Goal: Task Accomplishment & Management: Manage account settings

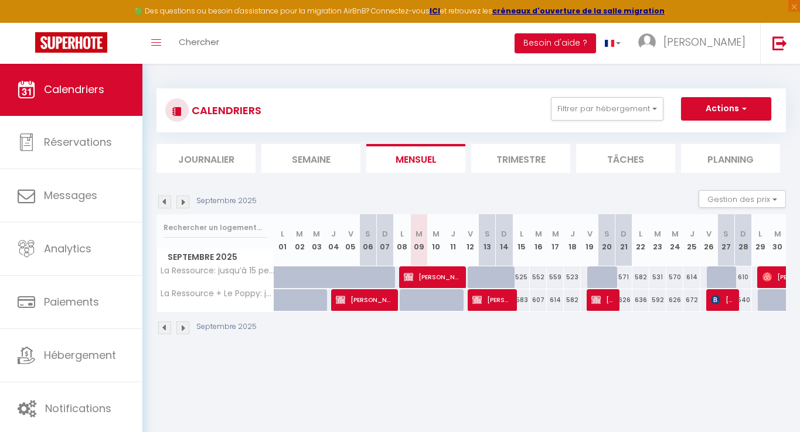
click at [609, 301] on span "[PERSON_NAME]" at bounding box center [602, 300] width 23 height 22
select select "OK"
select select "KO"
select select "0"
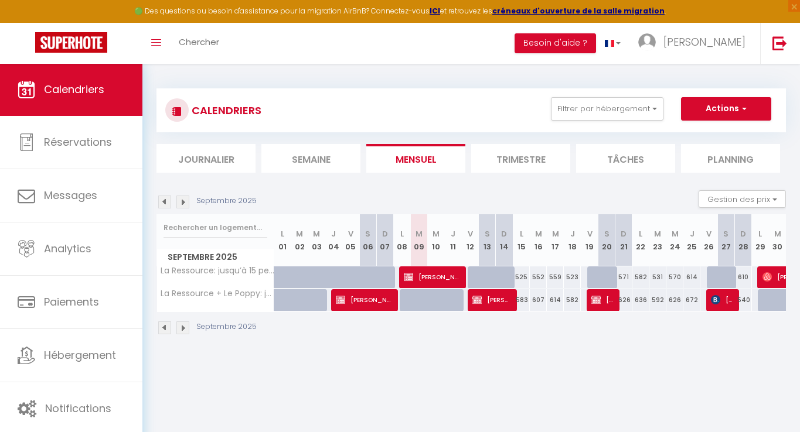
select select "1"
select select
select select "42706"
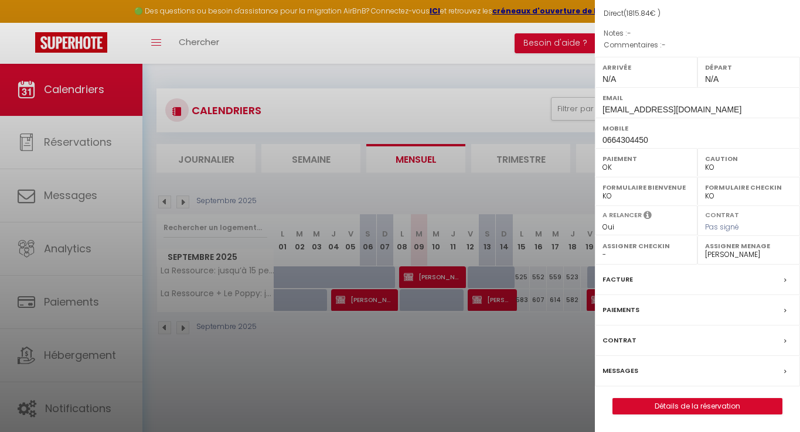
scroll to position [63, 0]
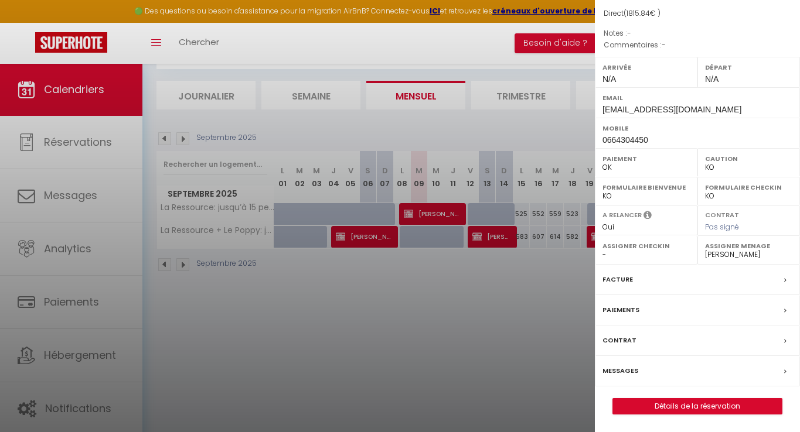
click at [635, 408] on link "Détails de la réservation" at bounding box center [697, 406] width 169 height 15
select select
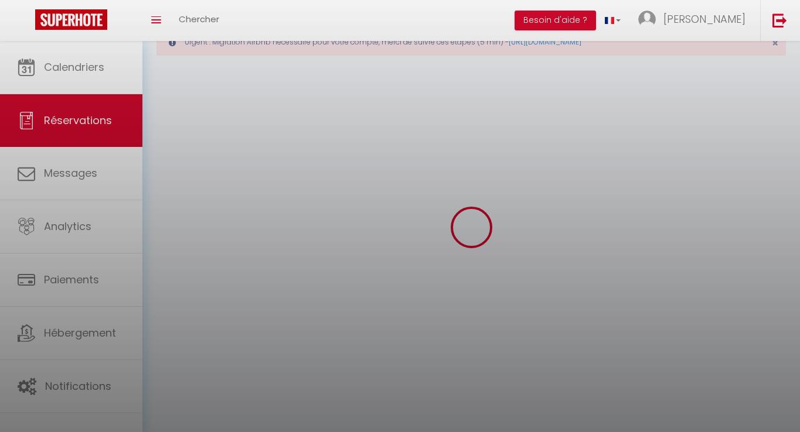
select select
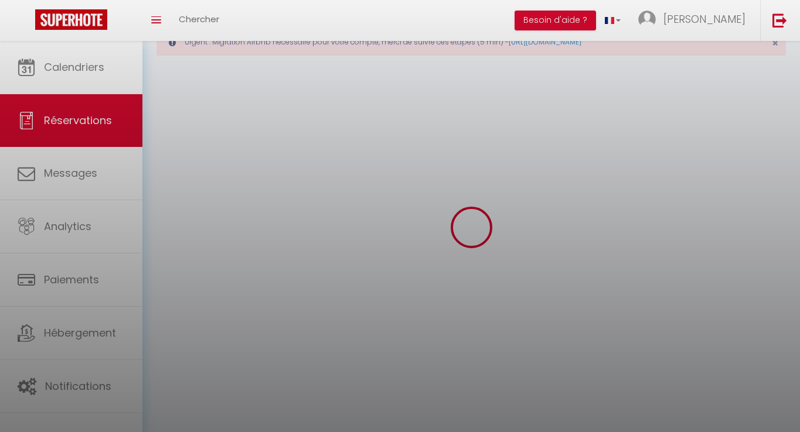
select select
checkbox input "false"
select select
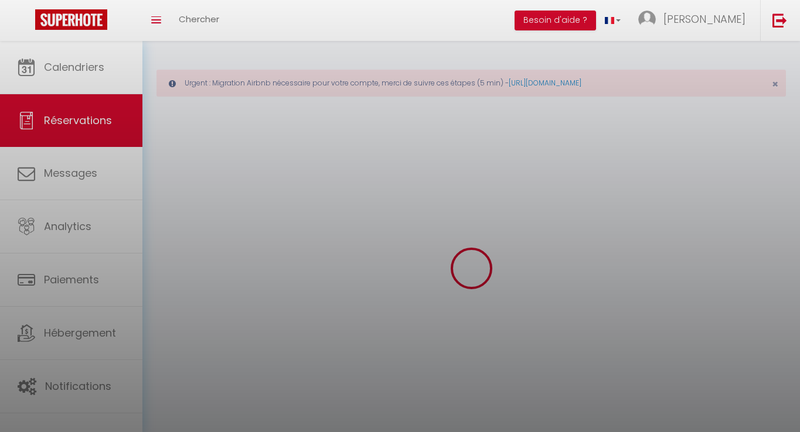
select select
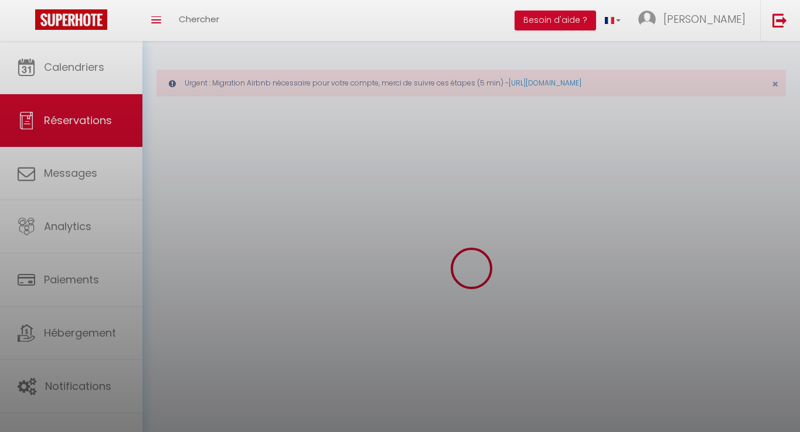
select select
checkbox input "false"
select select
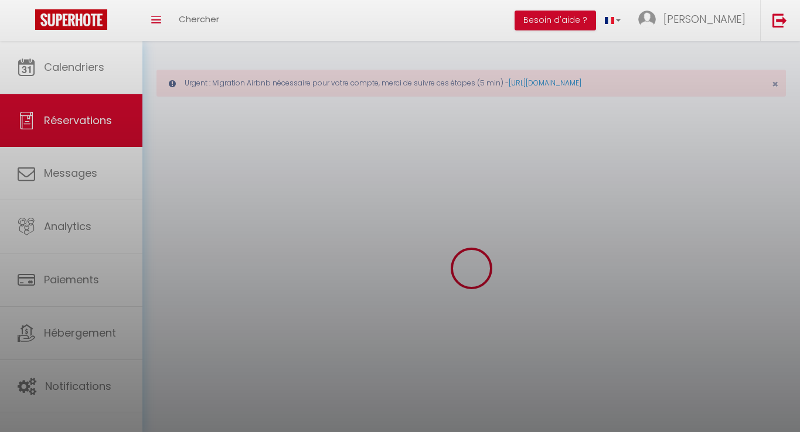
select select
checkbox input "false"
select select
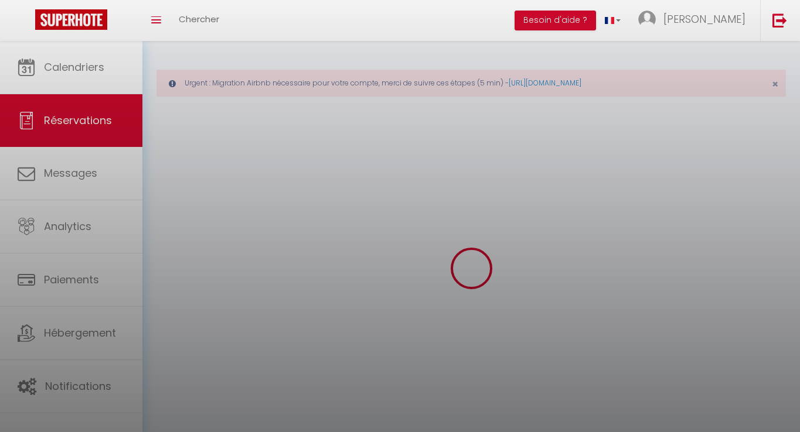
select select
checkbox input "false"
select select
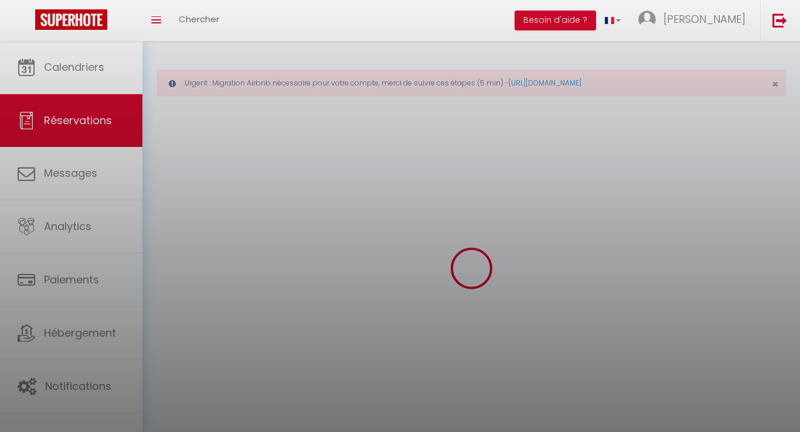
select select
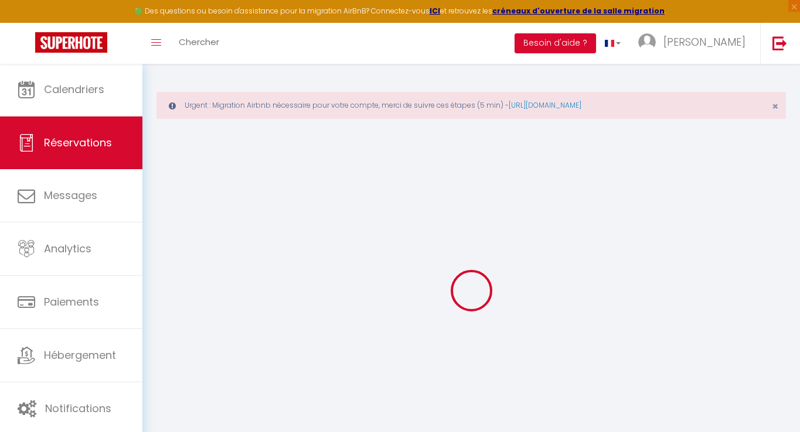
type input "Aurélie"
type input "SCIGLIUTO"
type input "[EMAIL_ADDRESS][DOMAIN_NAME]"
type input "0664304450"
select select "FR"
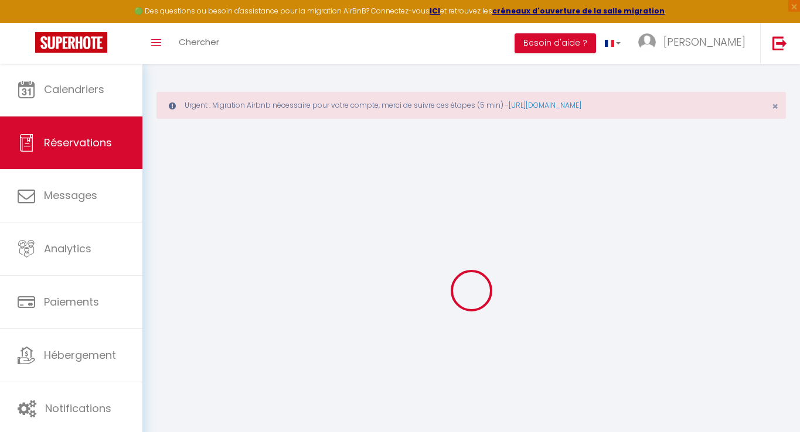
select select "68581"
select select "1"
type input "Ven 19 Septembre 2025"
select select
type input "Dim 21 Septembre 2025"
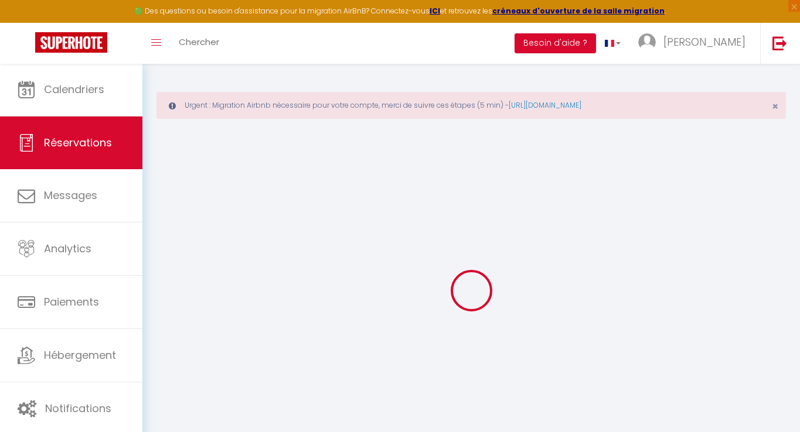
select select
type input "9"
type input "10"
select select "12"
select select
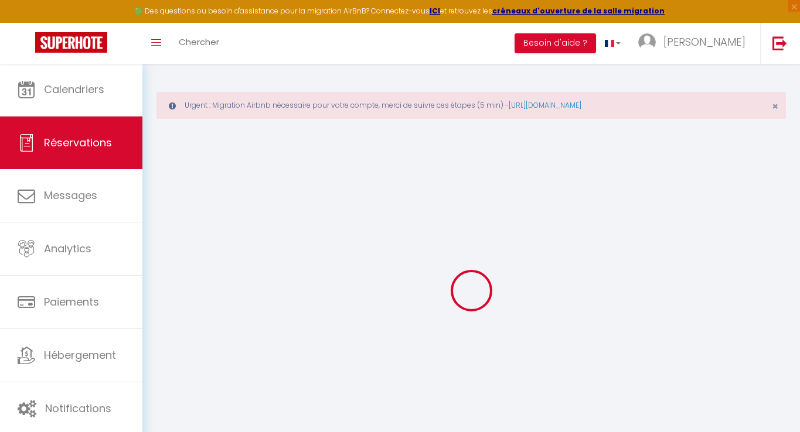
type input "1500"
checkbox input "false"
type input "388"
type input "0"
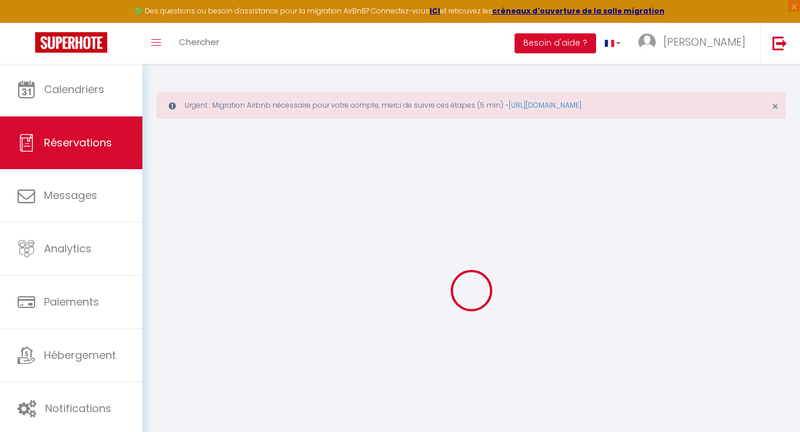
type input "0"
select select
select select "14"
checkbox input "false"
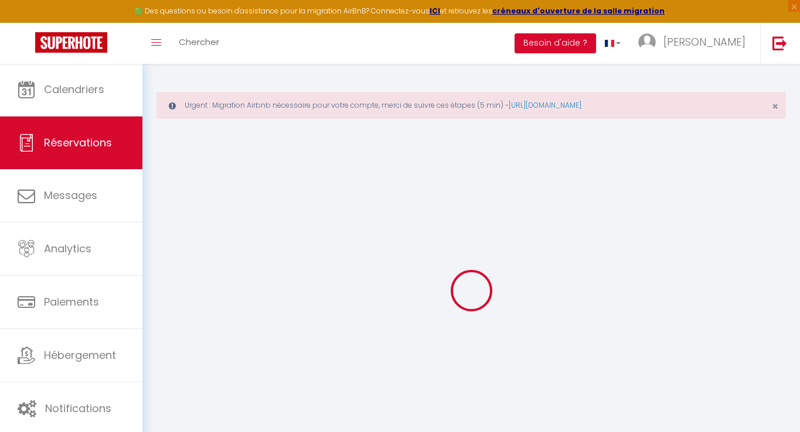
select select
checkbox input "false"
select select
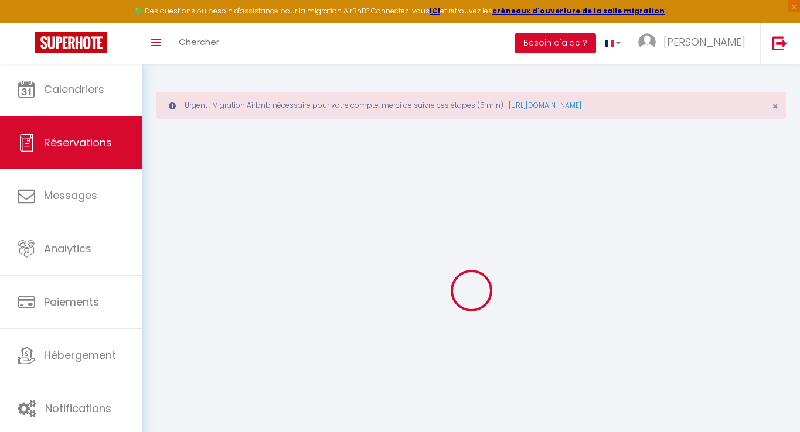
checkbox input "false"
select select
checkbox input "false"
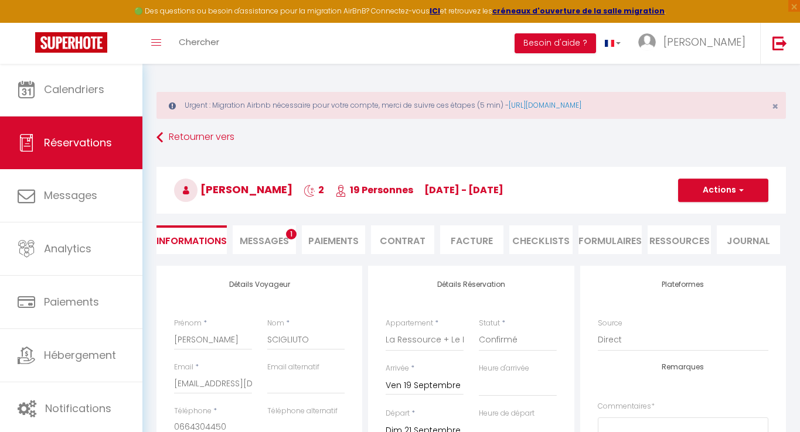
type input "300"
type input "15.84"
select select
checkbox input "false"
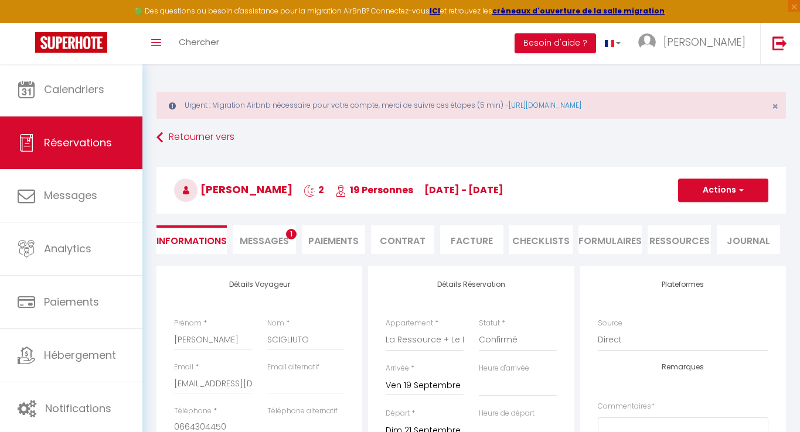
select select
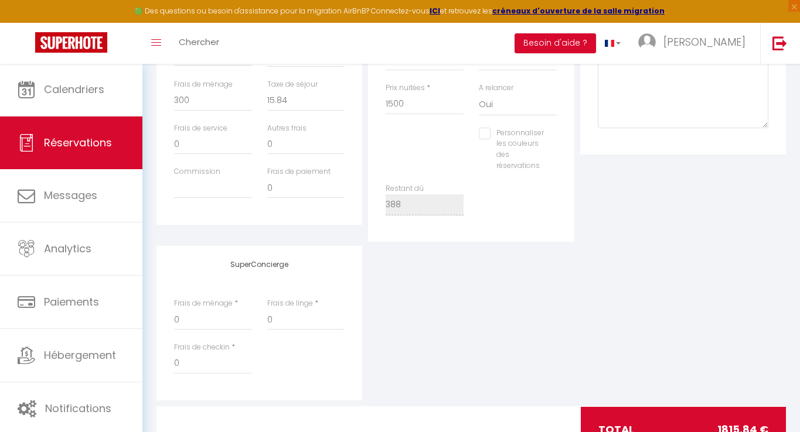
scroll to position [438, 0]
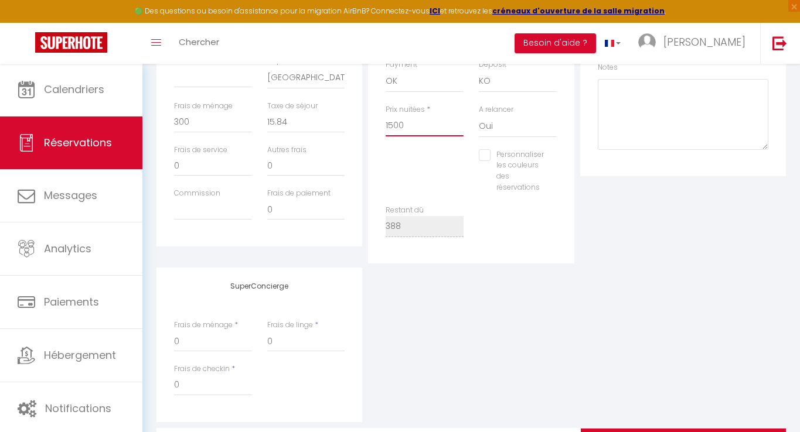
click at [421, 124] on input "1500" at bounding box center [425, 125] width 78 height 21
type input "150"
select select
checkbox input "false"
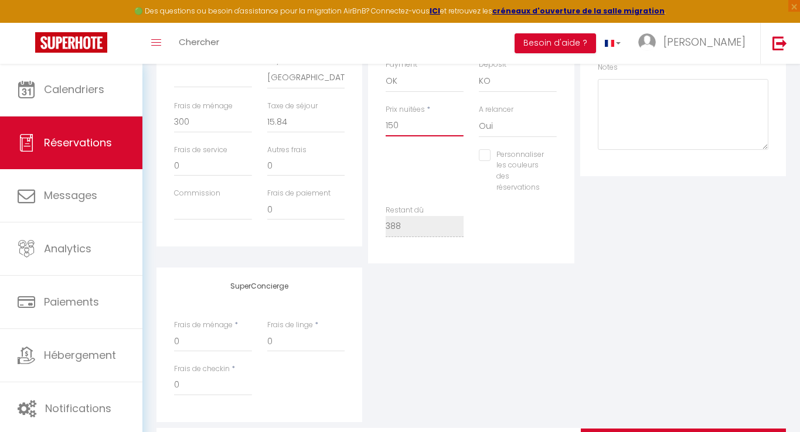
type input "15"
select select
checkbox input "false"
type input "1"
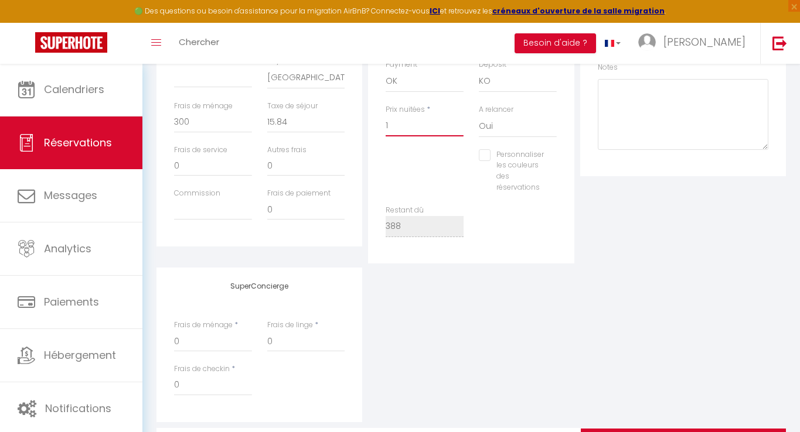
select select
checkbox input "false"
type input "14"
select select
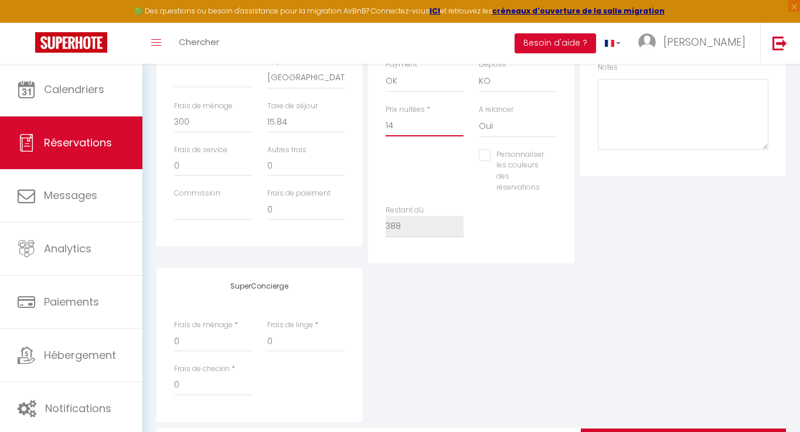
select select
checkbox input "false"
type input "140"
select select
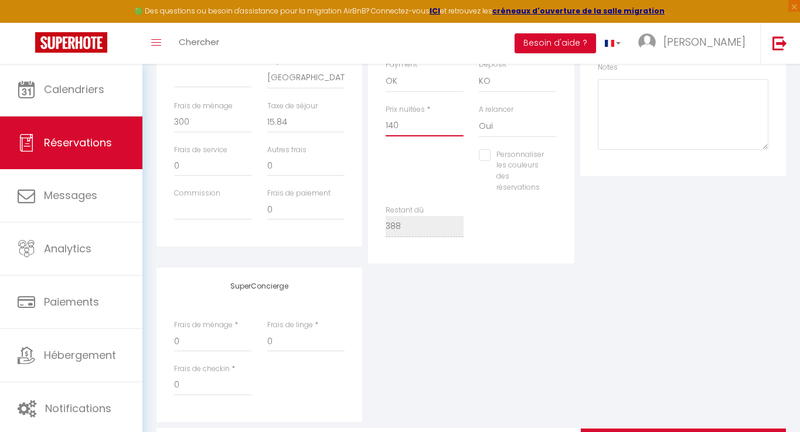
checkbox input "false"
type input "1404"
select select
checkbox input "false"
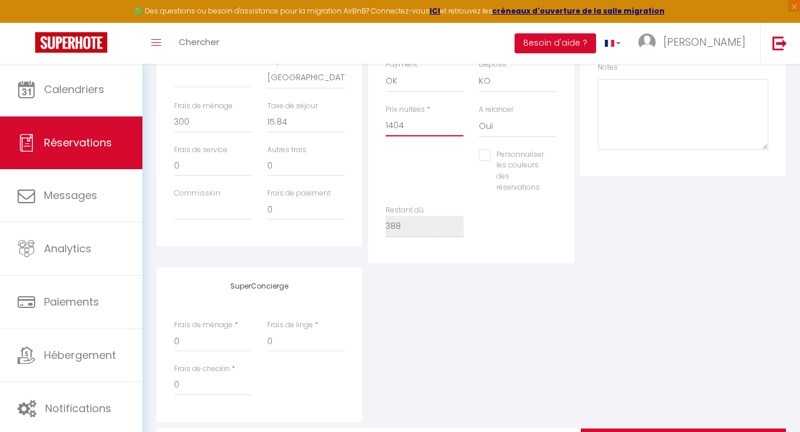
type input "1404"
type input "0"
select select
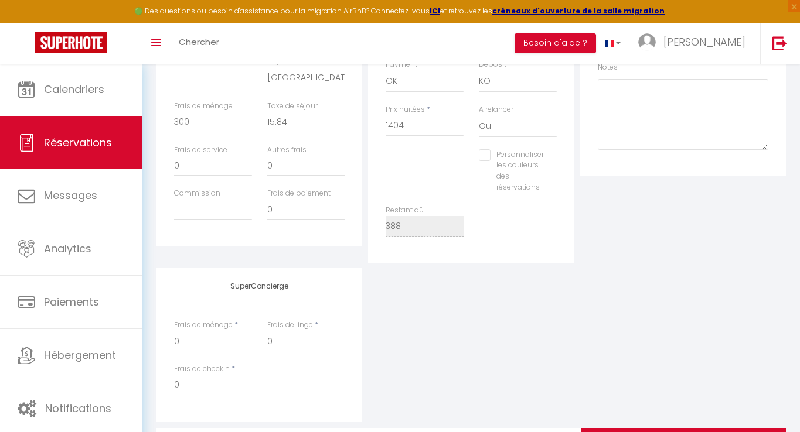
checkbox input "false"
click at [526, 234] on div "Restant dû 388" at bounding box center [471, 227] width 186 height 44
click at [224, 118] on input "0" at bounding box center [213, 122] width 78 height 21
type input "30"
select select
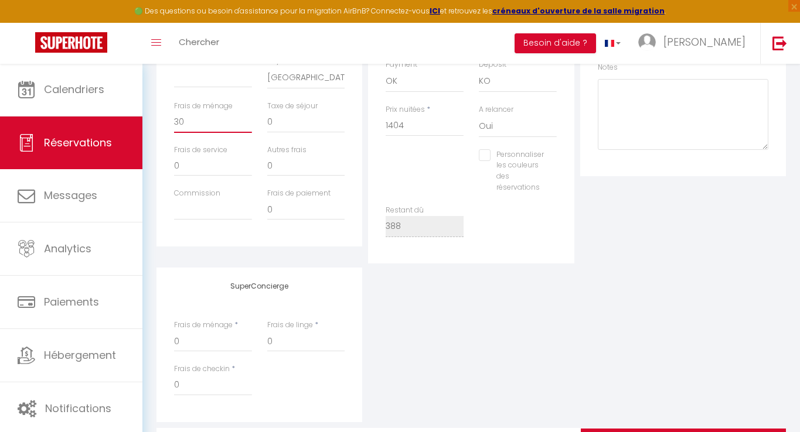
select select
checkbox input "false"
type input "300"
select select
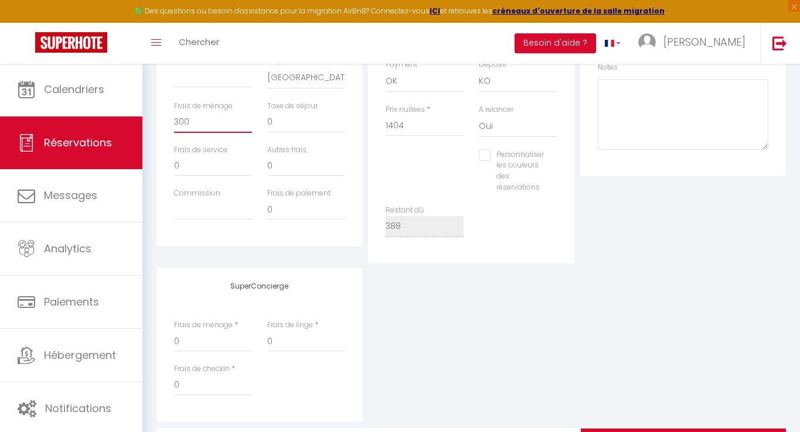
checkbox input "false"
type input "300"
drag, startPoint x: 482, startPoint y: 255, endPoint x: 481, endPoint y: 250, distance: 6.0
click at [482, 255] on div "Détails Réservation Appartement * La Ressource: jusqu’à 15 personnes La Ressour…" at bounding box center [471, 46] width 206 height 436
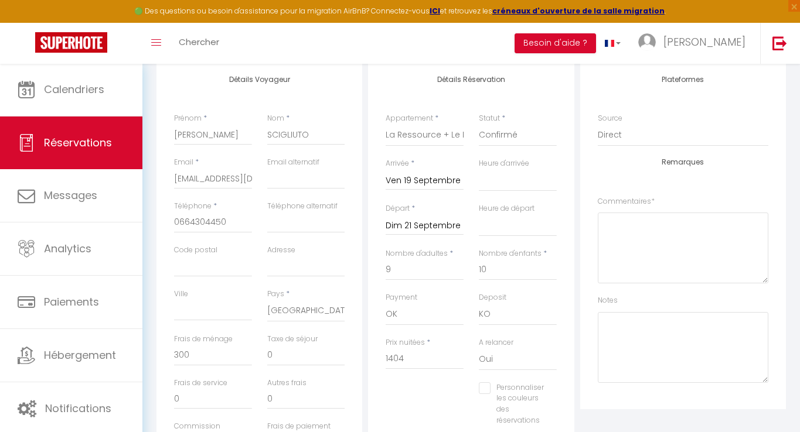
scroll to position [207, 0]
click at [590, 177] on div "Plateformes Source Direct Airbnb.com Booking.com Chalet montagne Expedia Gite d…" at bounding box center [683, 233] width 206 height 349
click at [294, 355] on input "0" at bounding box center [306, 353] width 78 height 21
select select
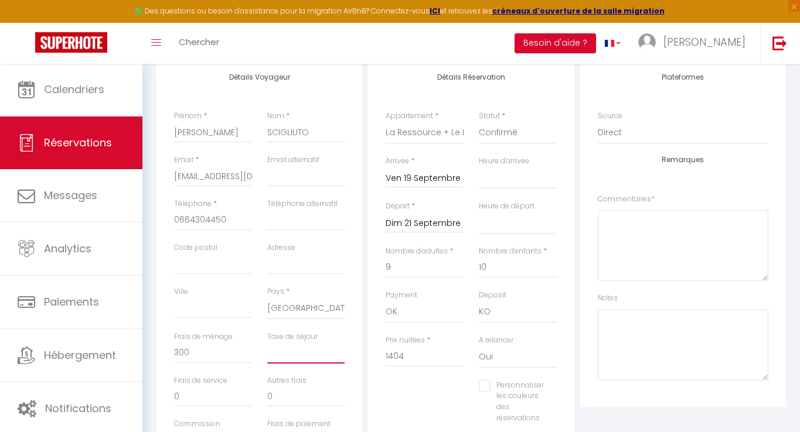
checkbox input "false"
type input "1"
select select
checkbox input "false"
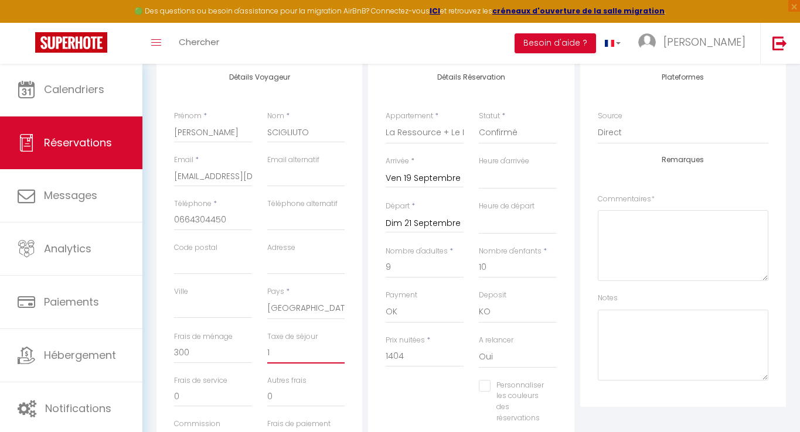
type input "15"
select select
checkbox input "false"
type input "15,"
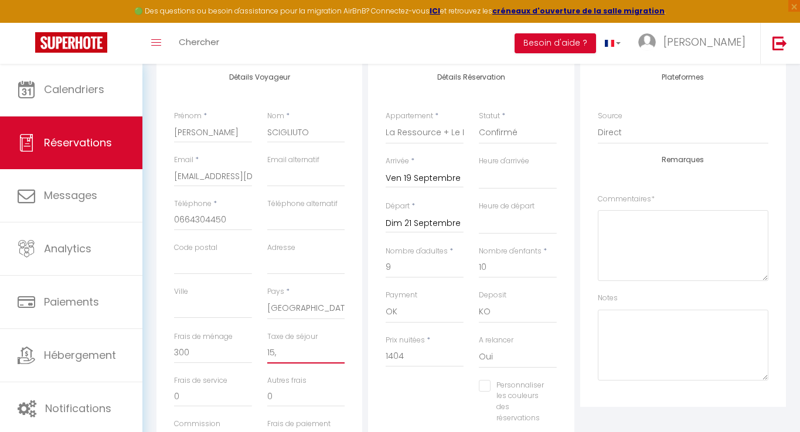
select select
checkbox input "false"
type input "15,8"
select select
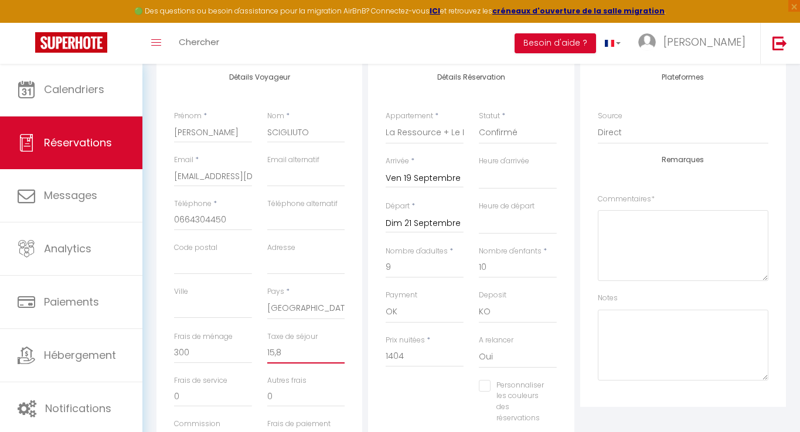
select select
checkbox input "false"
type input "15,84"
select select
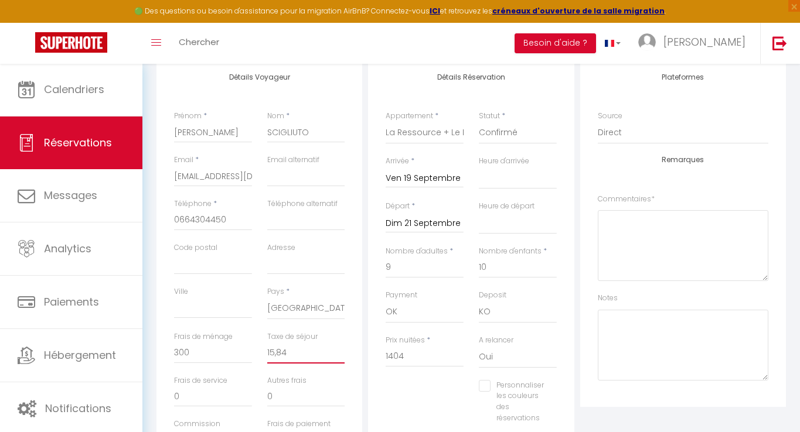
checkbox input "false"
type input "15,84"
click at [587, 316] on div "Plateformes Source Direct Airbnb.com Booking.com Chalet montagne Expedia Gite d…" at bounding box center [683, 233] width 206 height 349
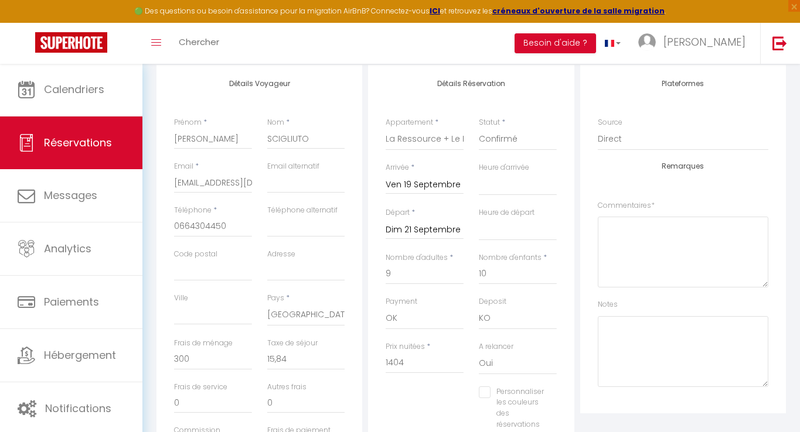
scroll to position [93, 0]
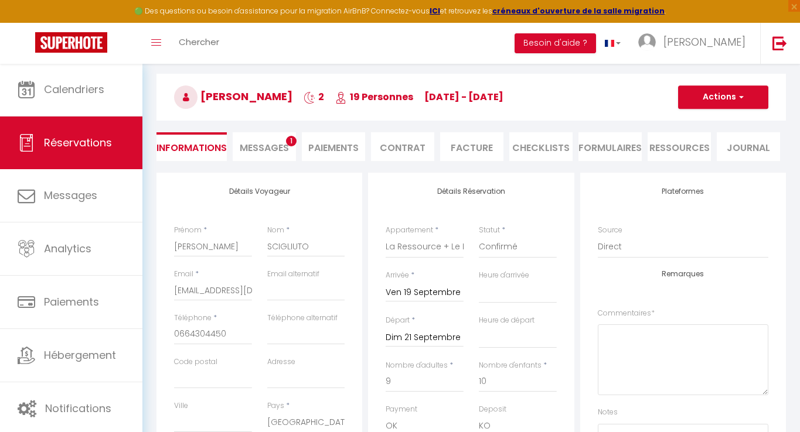
click at [283, 143] on span "Messages" at bounding box center [264, 147] width 49 height 13
select select
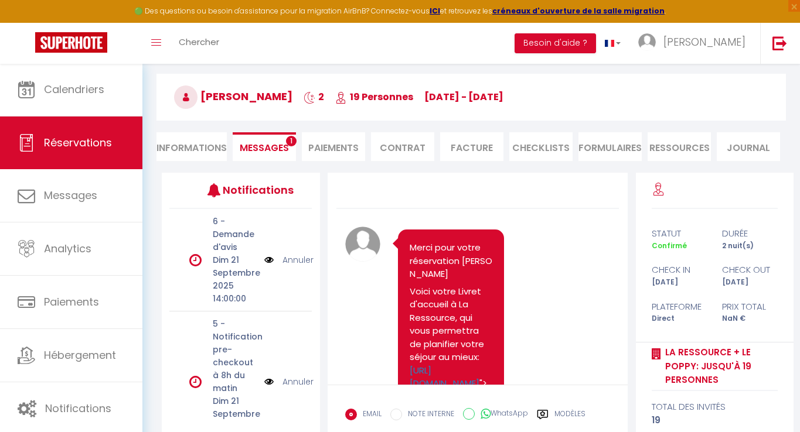
click at [202, 148] on li "Informations" at bounding box center [191, 146] width 70 height 29
select select
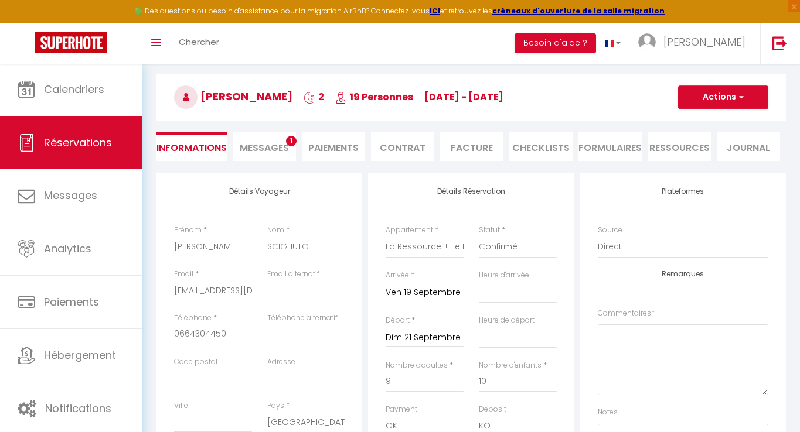
select select
checkbox input "false"
click at [707, 101] on button "Actions" at bounding box center [723, 97] width 90 height 23
click at [694, 121] on link "Enregistrer" at bounding box center [711, 122] width 93 height 15
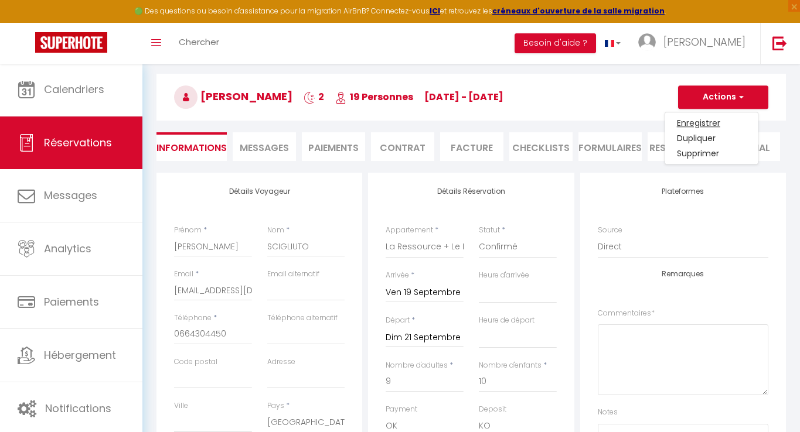
select select
checkbox input "false"
select select
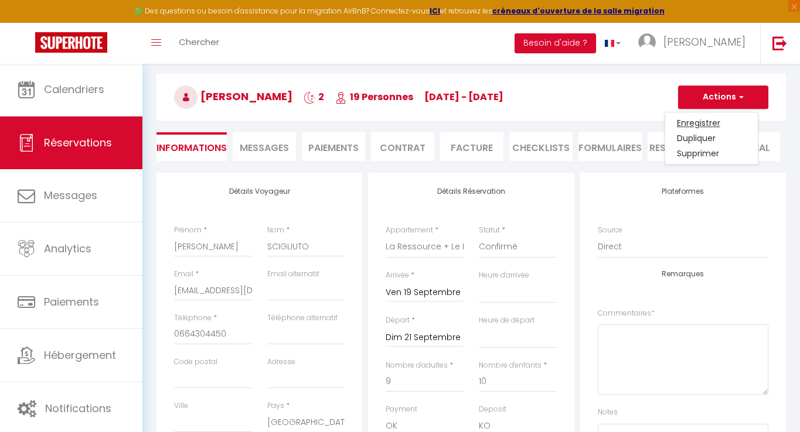
checkbox input "false"
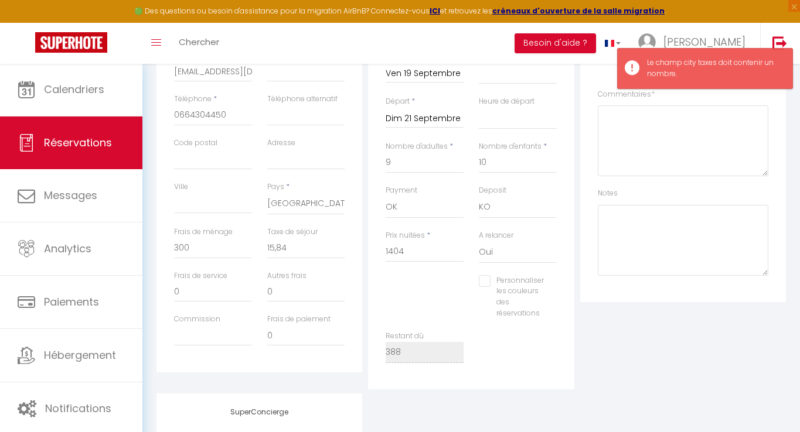
scroll to position [304, 0]
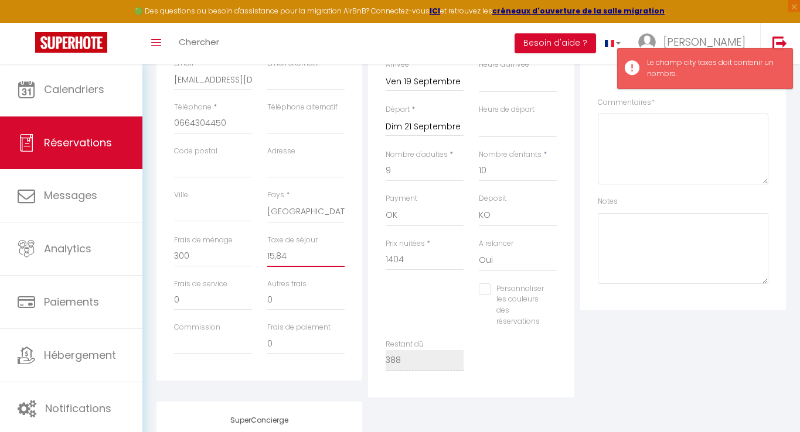
click at [278, 254] on input "15,84" at bounding box center [306, 256] width 78 height 21
type input "1584"
select select
checkbox input "false"
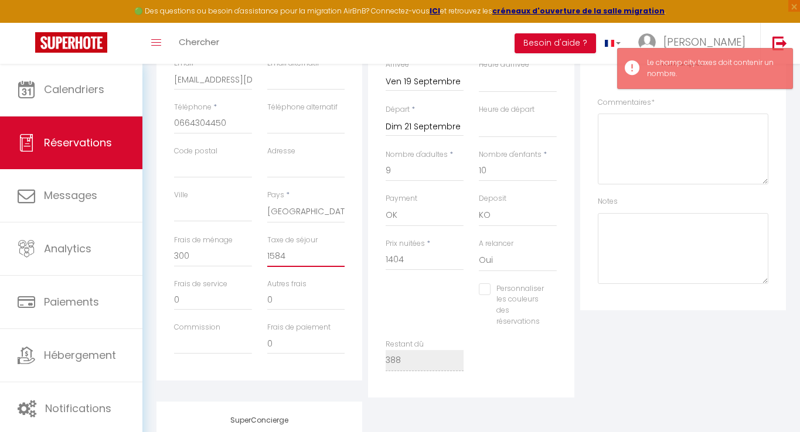
type input "15.84"
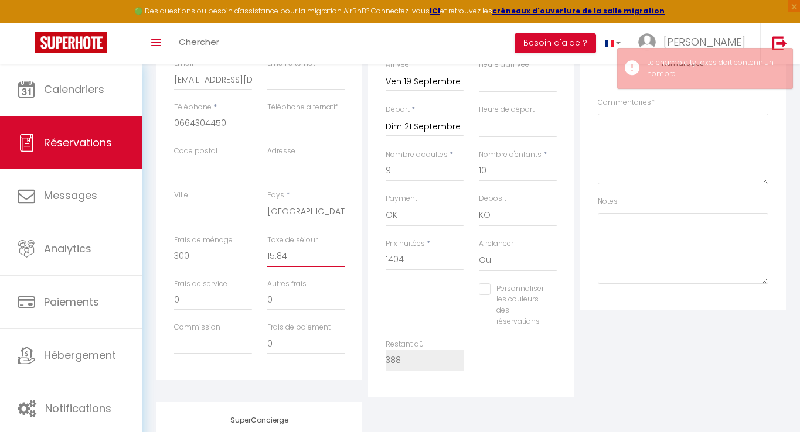
select select
checkbox input "false"
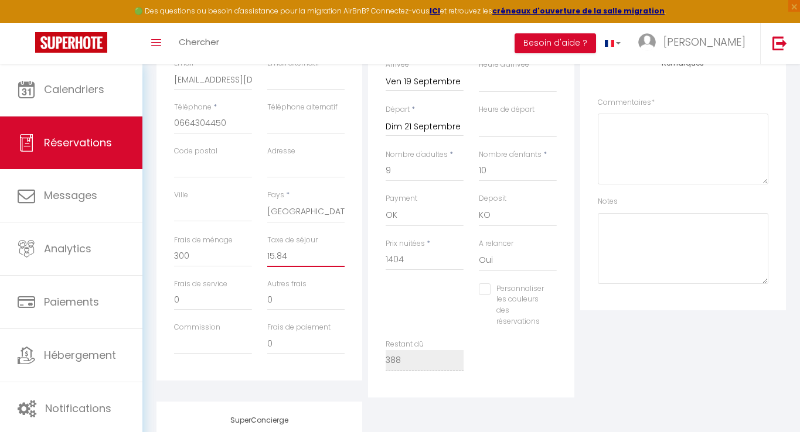
type input "15.84"
click at [700, 185] on div "Remarques Commentaires * Notes" at bounding box center [683, 171] width 171 height 225
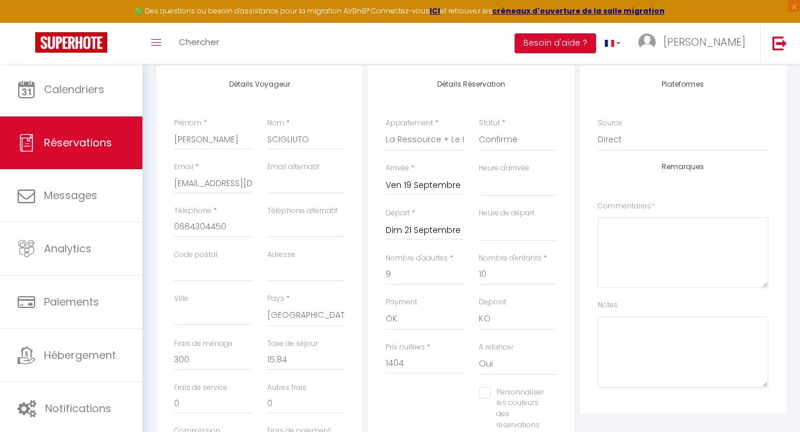
scroll to position [0, 0]
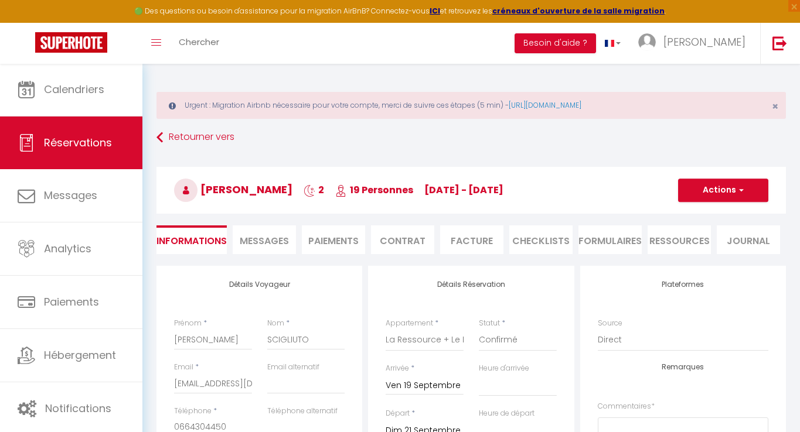
click at [707, 189] on button "Actions" at bounding box center [723, 190] width 90 height 23
click at [694, 218] on link "Enregistrer" at bounding box center [711, 216] width 93 height 15
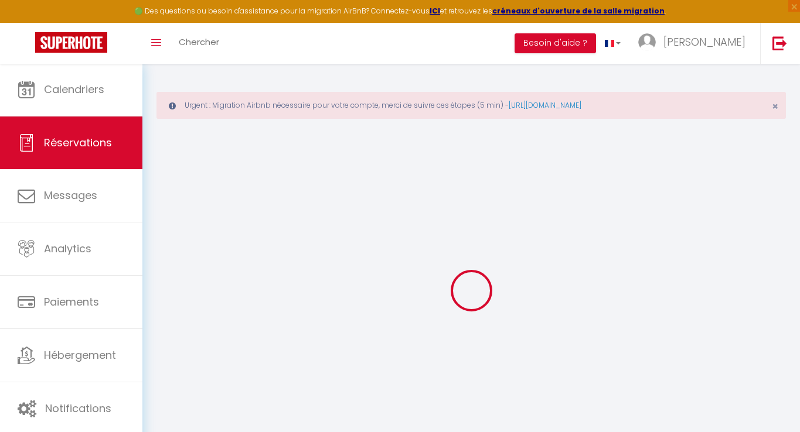
select select "not_cancelled"
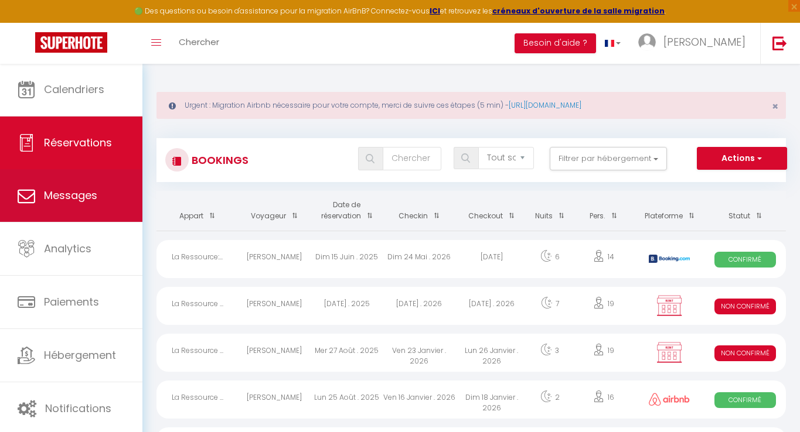
click at [70, 190] on span "Messages" at bounding box center [70, 195] width 53 height 15
select select "message"
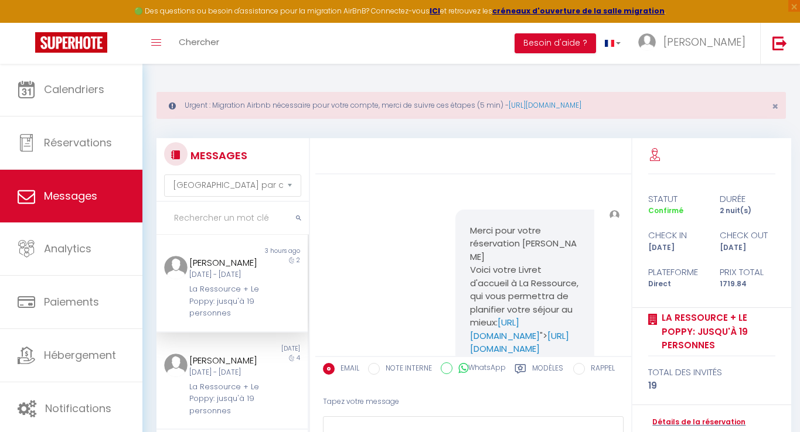
scroll to position [7157, 0]
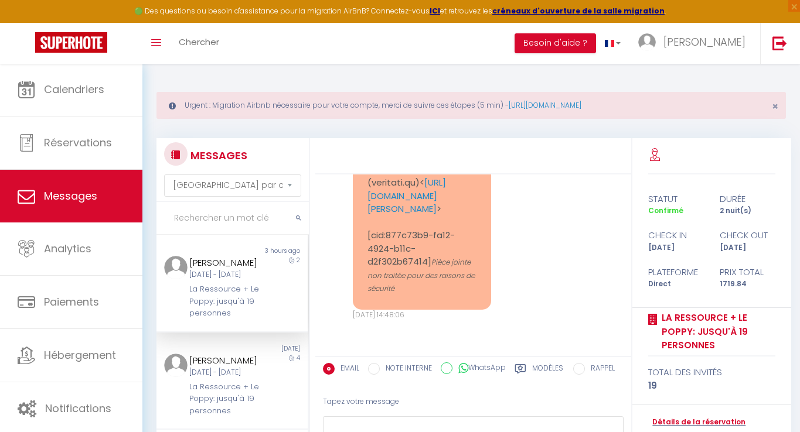
click at [217, 270] on div "[PERSON_NAME]" at bounding box center [225, 263] width 73 height 14
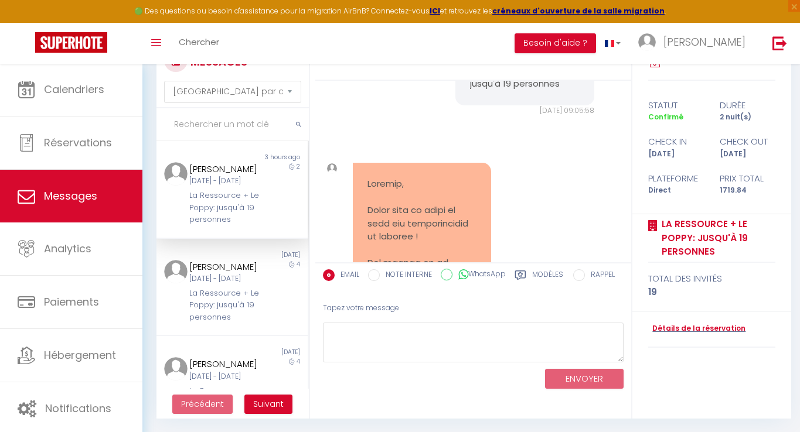
scroll to position [5378, 0]
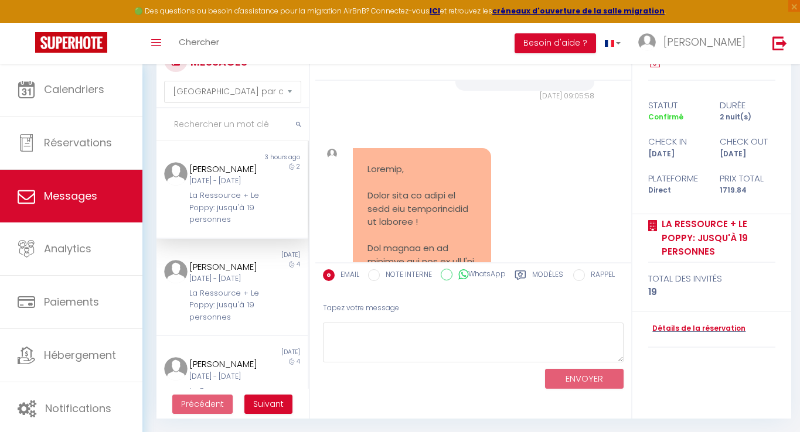
click at [684, 330] on div "Détails de la réservation" at bounding box center [711, 330] width 127 height 36
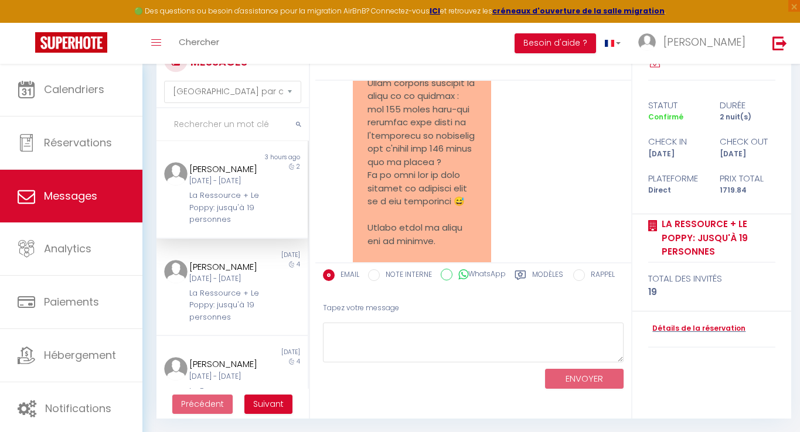
scroll to position [6223, 0]
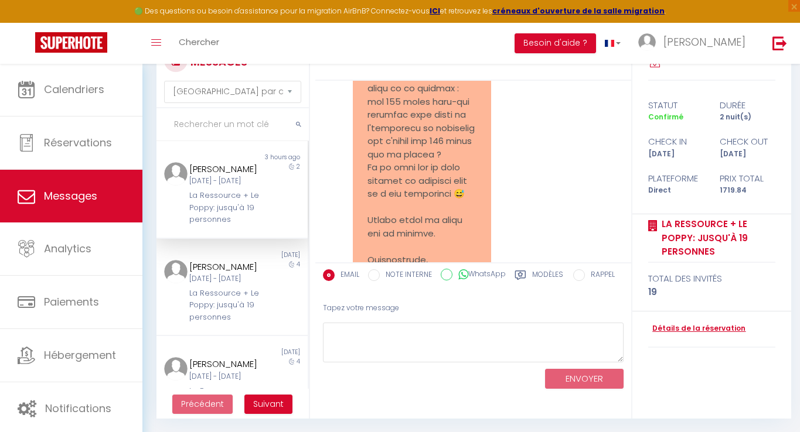
click at [693, 328] on link "Détails de la réservation" at bounding box center [696, 328] width 97 height 11
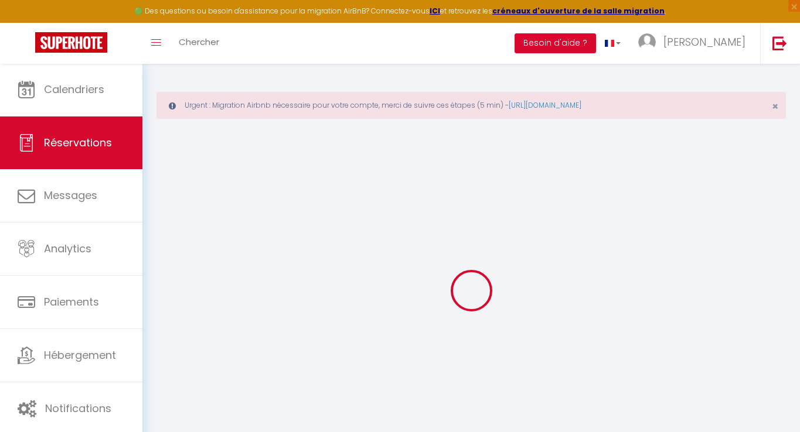
select select
checkbox input "false"
select select
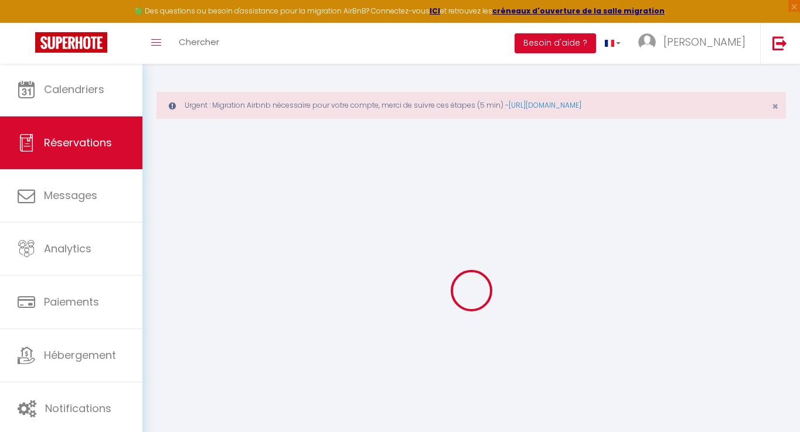
checkbox input "false"
type input "300"
type input "15.84"
select select
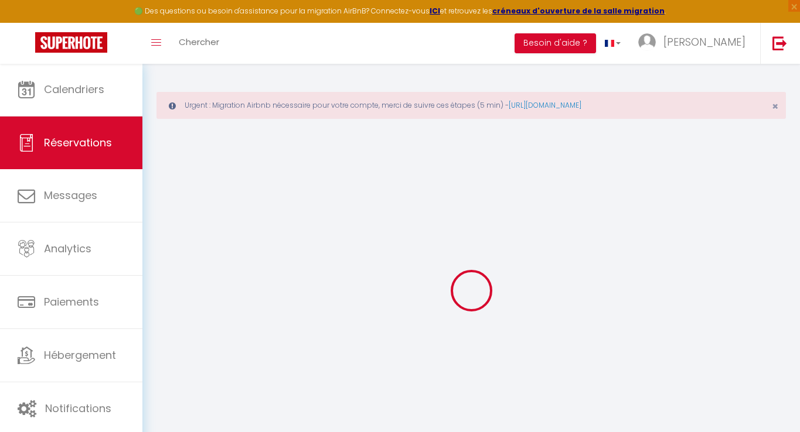
checkbox input "false"
select select
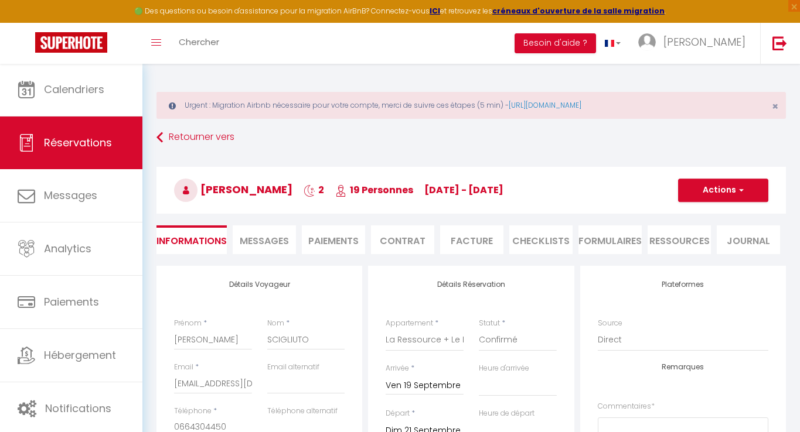
click at [406, 236] on li "Contrat" at bounding box center [402, 240] width 63 height 29
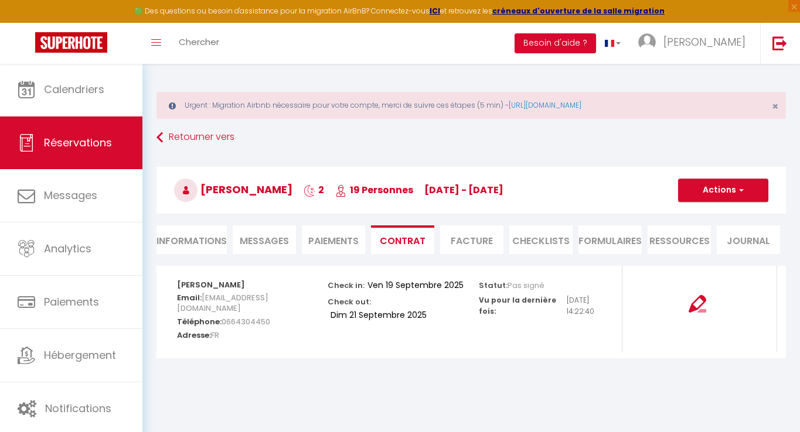
click at [700, 301] on img at bounding box center [698, 304] width 18 height 18
click at [714, 190] on button "Actions" at bounding box center [723, 190] width 90 height 23
click at [714, 231] on link "Envoyer le contrat" at bounding box center [714, 231] width 98 height 15
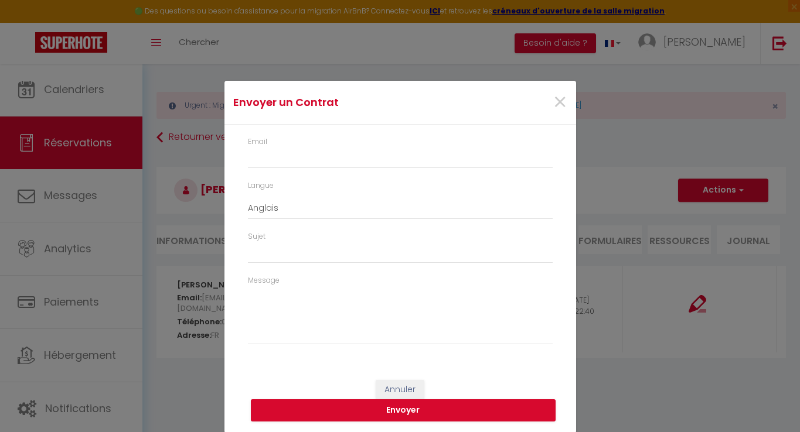
type input "[EMAIL_ADDRESS][DOMAIN_NAME]"
select select "fr"
type input "Votre contrat 6330309 - La Ressource + Le Poppy: jusqu'à 19 personnes"
type textarea "Bonjour, Nous vous invitons à cliquer sur le lien suivant pour signer votre con…"
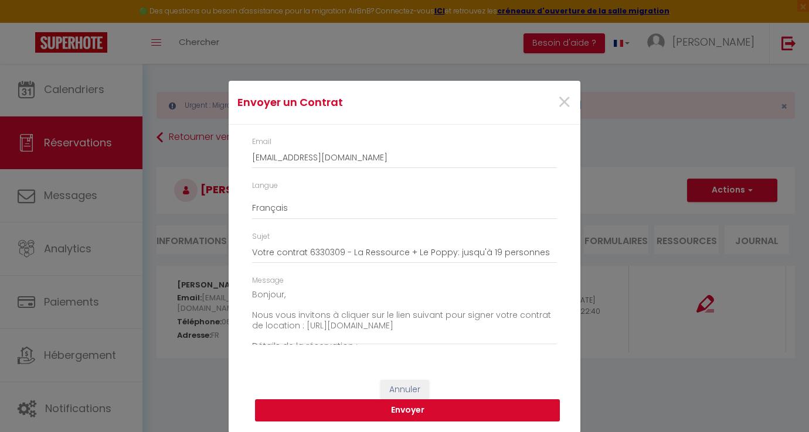
click at [398, 405] on button "Envoyer" at bounding box center [407, 411] width 305 height 22
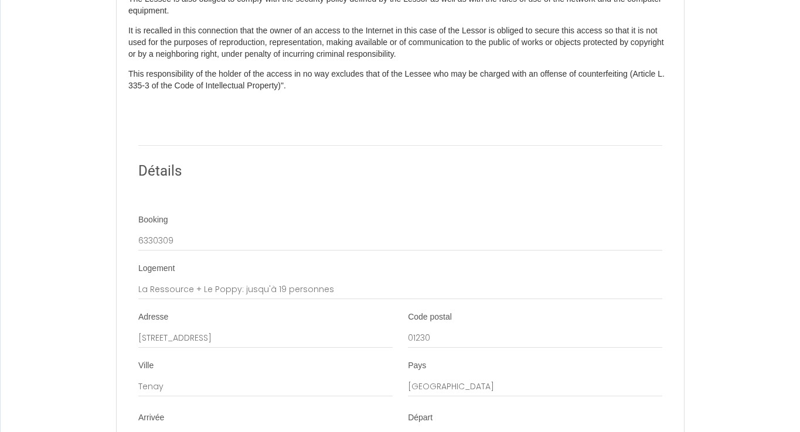
scroll to position [2365, 0]
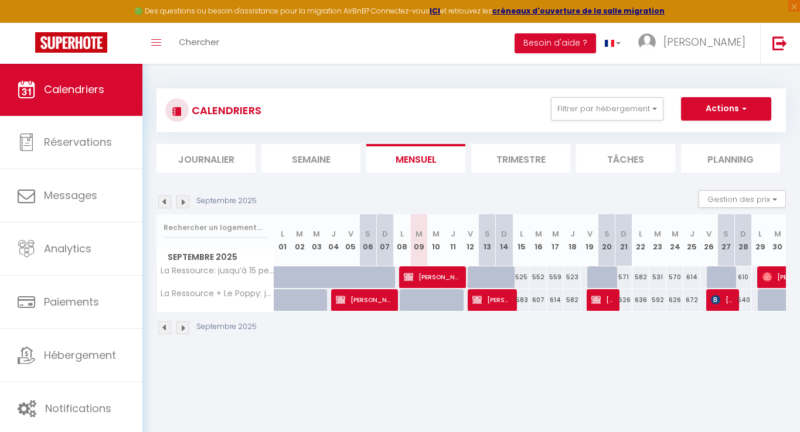
click at [185, 203] on img at bounding box center [182, 202] width 13 height 13
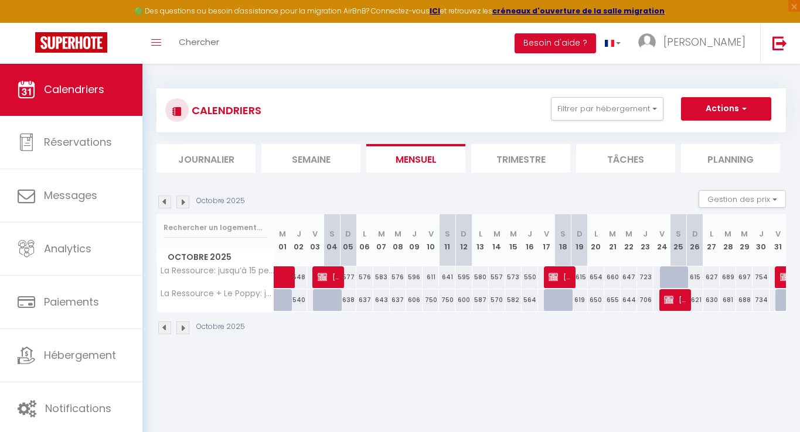
click at [162, 205] on img at bounding box center [164, 202] width 13 height 13
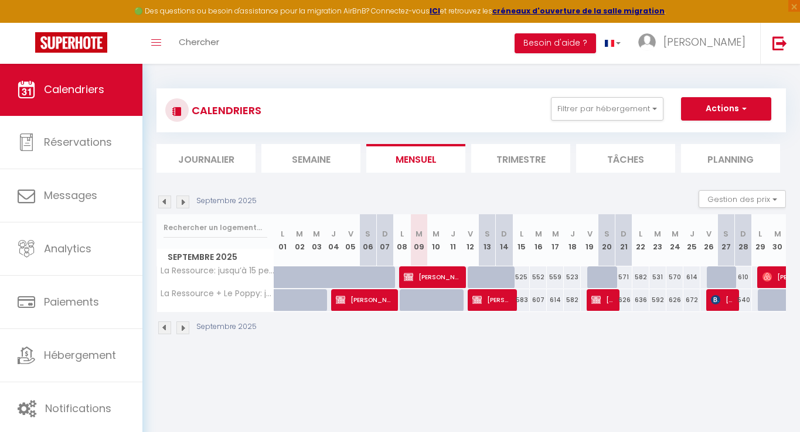
click at [188, 201] on img at bounding box center [182, 202] width 13 height 13
select select
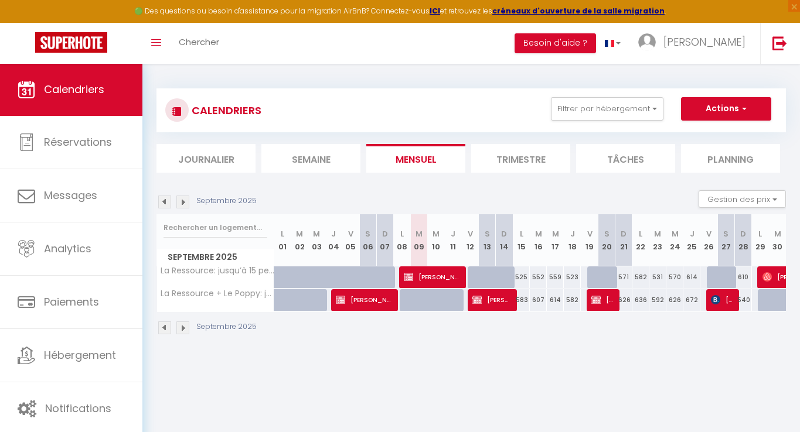
select select
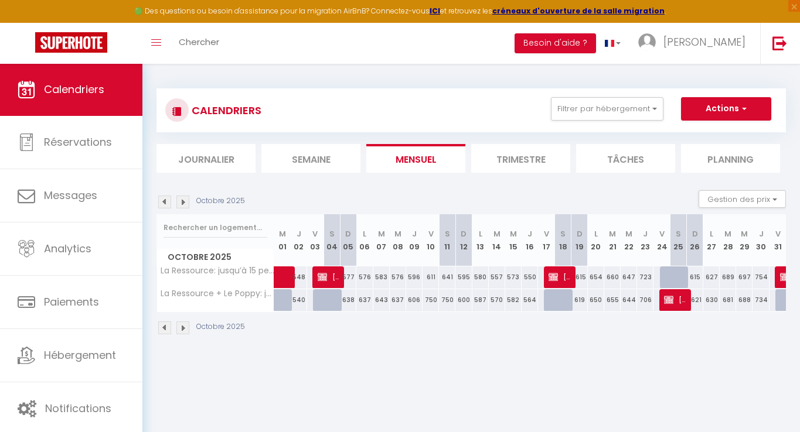
click at [337, 277] on span "[PERSON_NAME]" at bounding box center [329, 277] width 22 height 22
select select "KO"
select select "0"
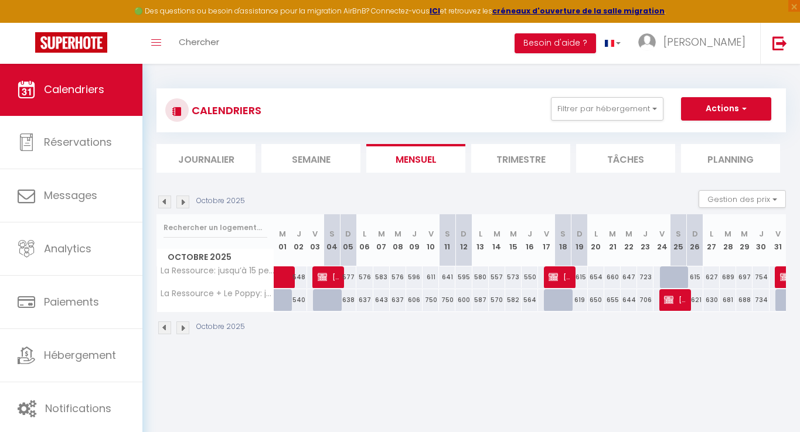
select select "1"
select select
select select "42706"
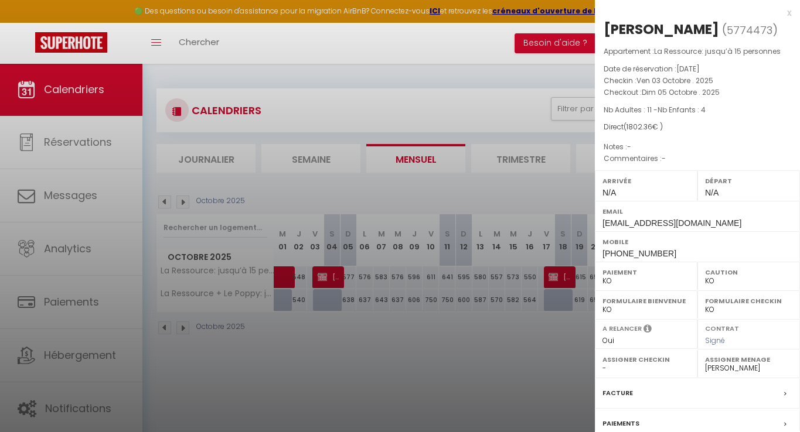
click at [380, 347] on div at bounding box center [400, 216] width 800 height 432
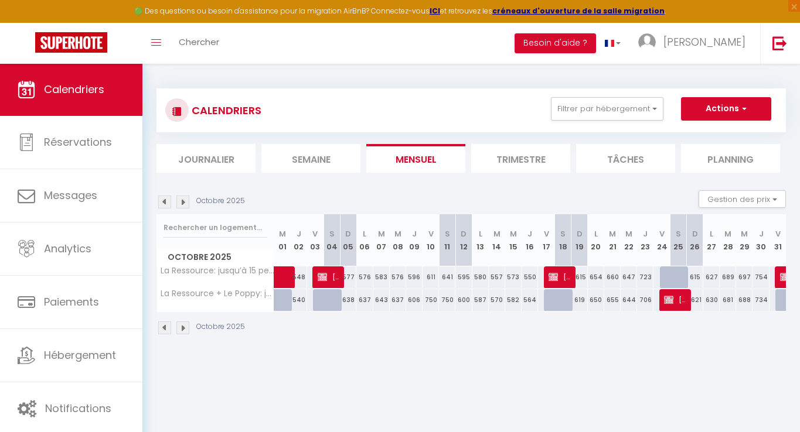
click at [560, 277] on span "[PERSON_NAME]" at bounding box center [559, 277] width 22 height 22
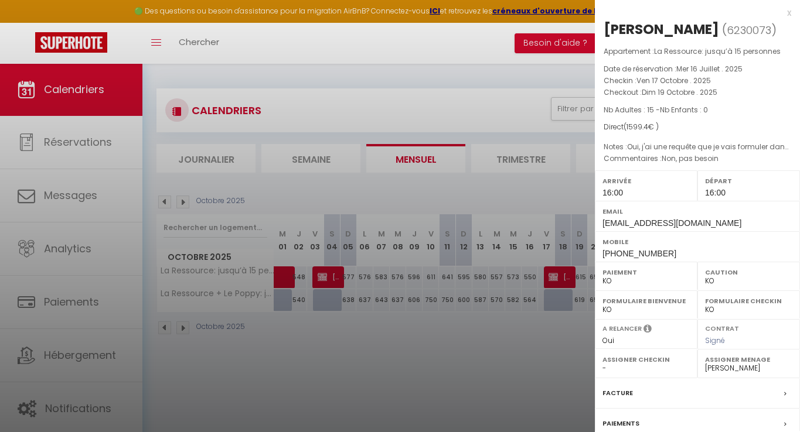
click at [551, 343] on div at bounding box center [400, 216] width 800 height 432
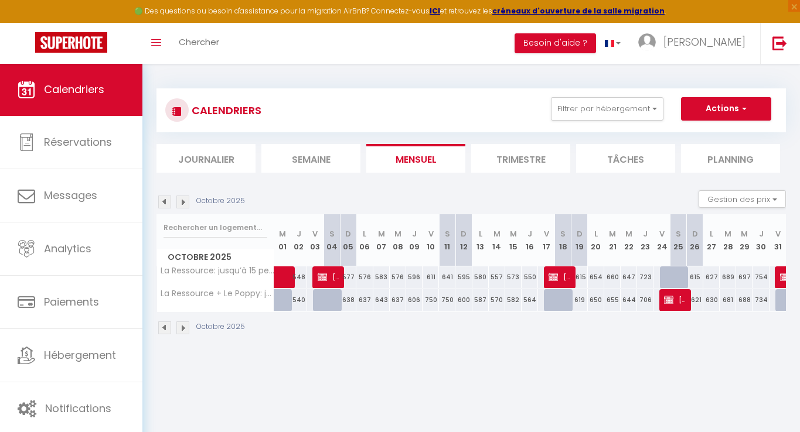
click at [674, 299] on span "[PERSON_NAME]" at bounding box center [675, 300] width 22 height 22
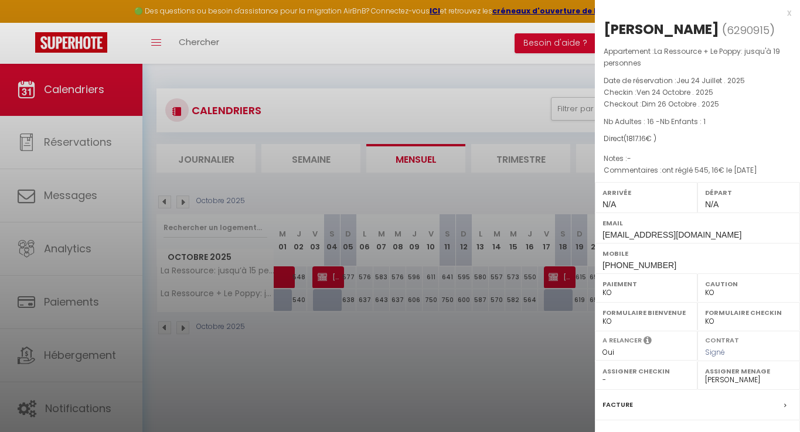
click at [529, 343] on div at bounding box center [400, 216] width 800 height 432
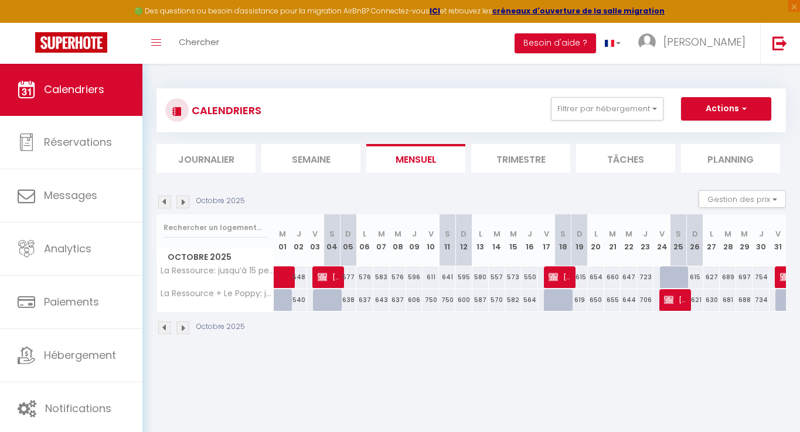
click at [781, 274] on img at bounding box center [784, 276] width 9 height 9
select select "OK"
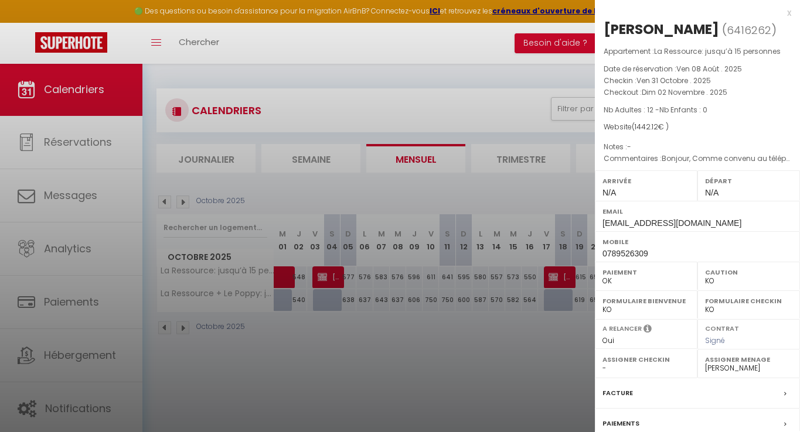
click at [489, 367] on div at bounding box center [400, 216] width 800 height 432
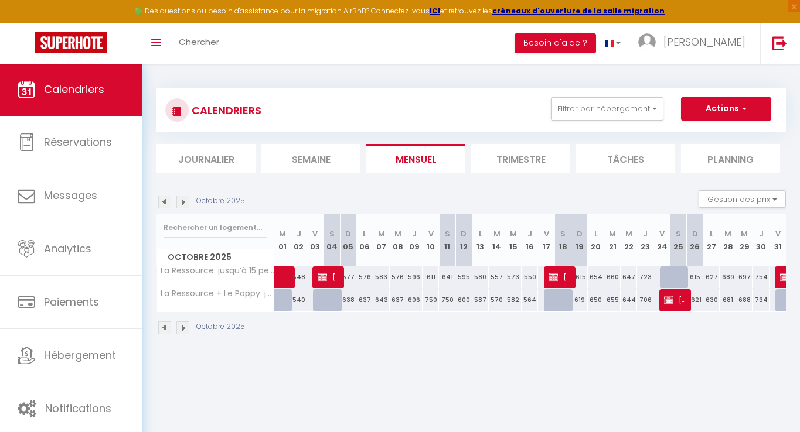
click at [182, 204] on img at bounding box center [182, 202] width 13 height 13
select select "KO"
select select "0"
select select "42706"
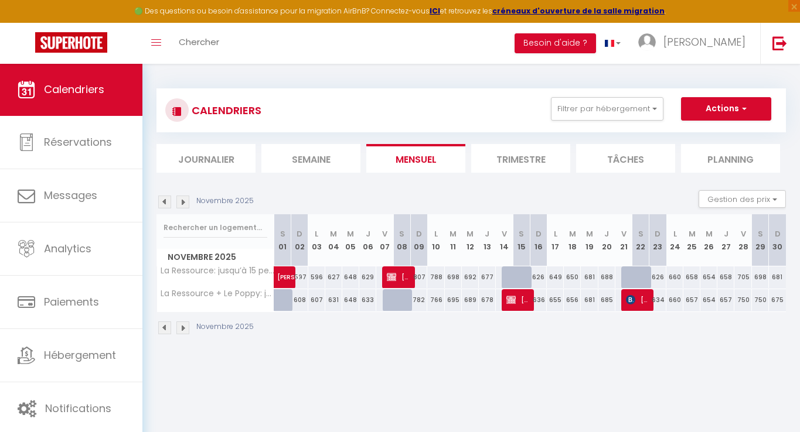
click at [390, 273] on img at bounding box center [391, 276] width 9 height 9
select select "KO"
select select
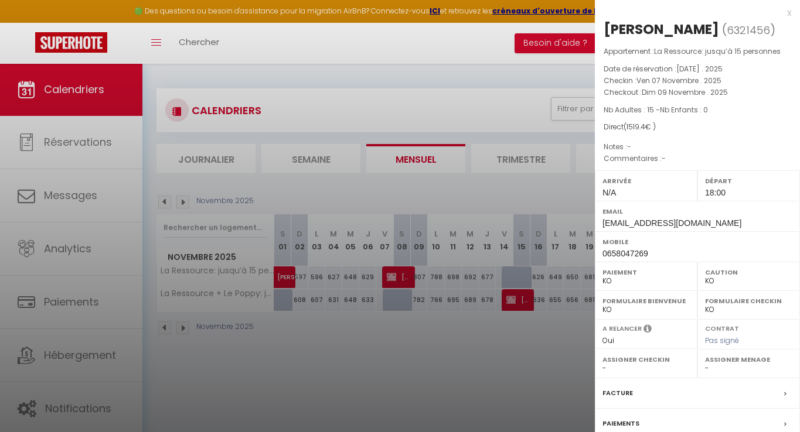
click at [396, 326] on div at bounding box center [400, 216] width 800 height 432
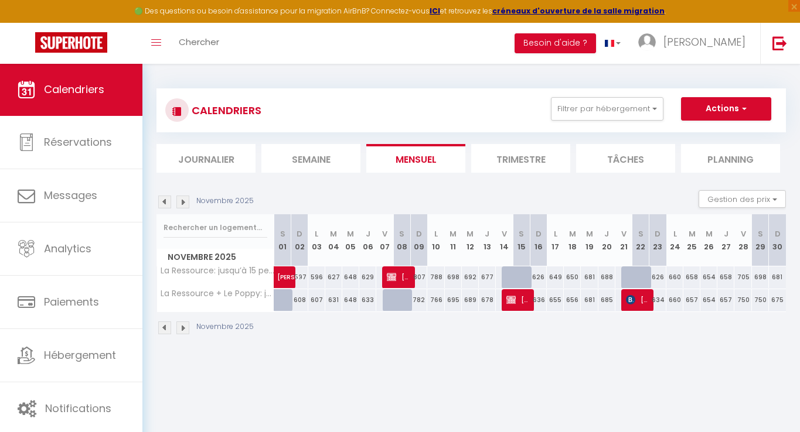
click at [513, 297] on img at bounding box center [510, 299] width 9 height 9
select select "OK"
select select "42706"
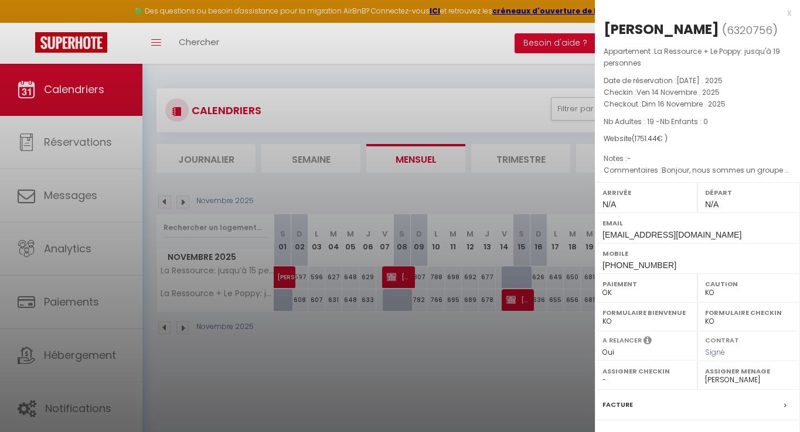
click at [477, 352] on div at bounding box center [400, 216] width 800 height 432
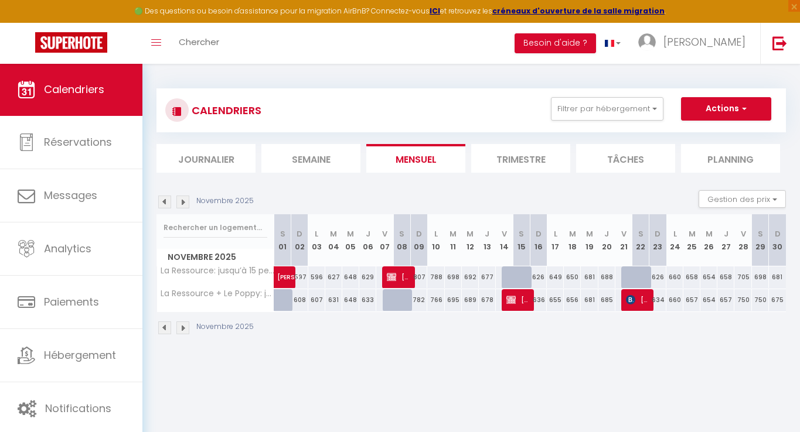
click at [635, 300] on span "[PERSON_NAME]" at bounding box center [637, 300] width 23 height 22
select select
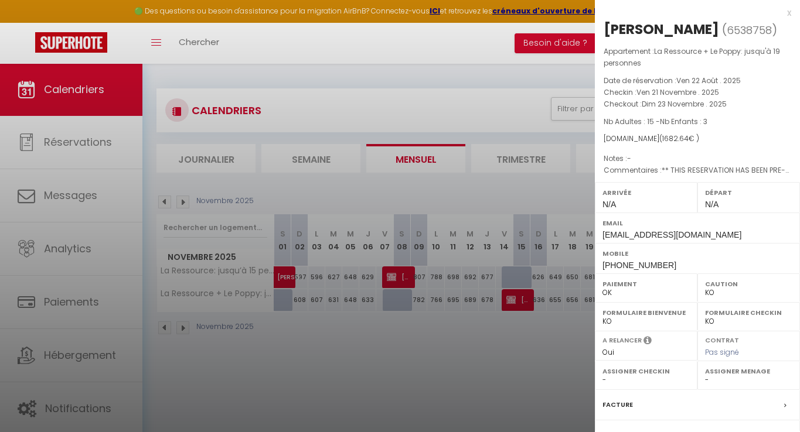
click at [489, 371] on div at bounding box center [400, 216] width 800 height 432
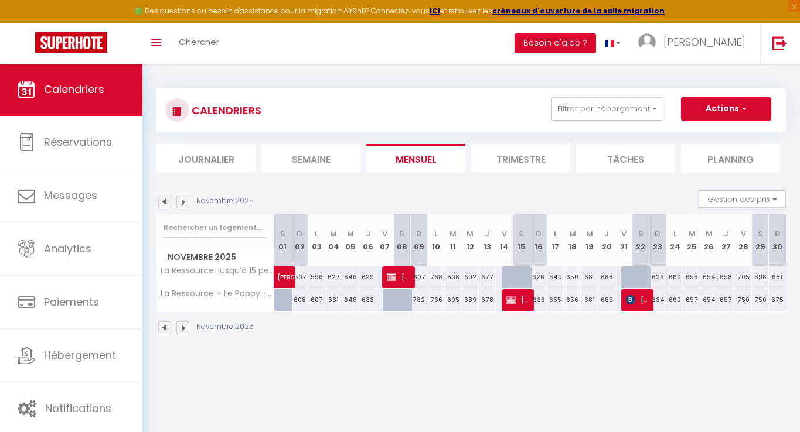
click at [184, 203] on img at bounding box center [182, 202] width 13 height 13
select select "KO"
select select "0"
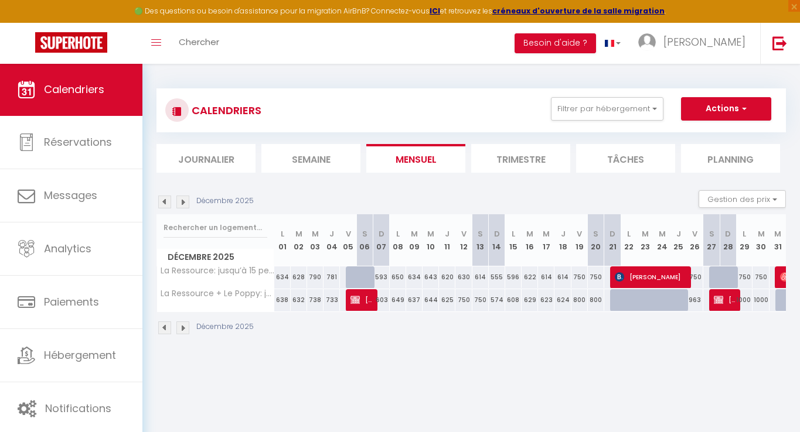
click at [352, 298] on img at bounding box center [354, 299] width 9 height 9
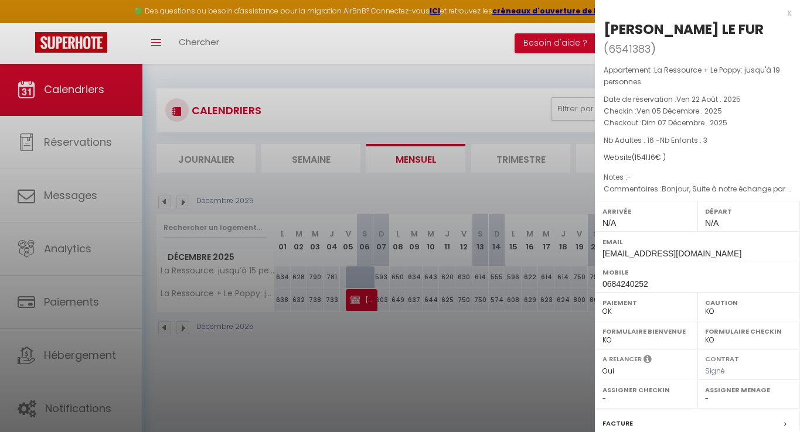
click at [428, 329] on div at bounding box center [400, 216] width 800 height 432
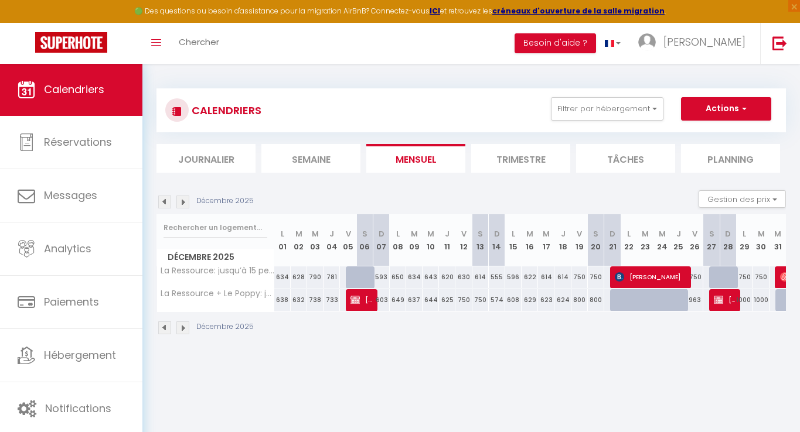
click at [727, 305] on span "[PERSON_NAME]" at bounding box center [725, 300] width 22 height 22
select select "42706"
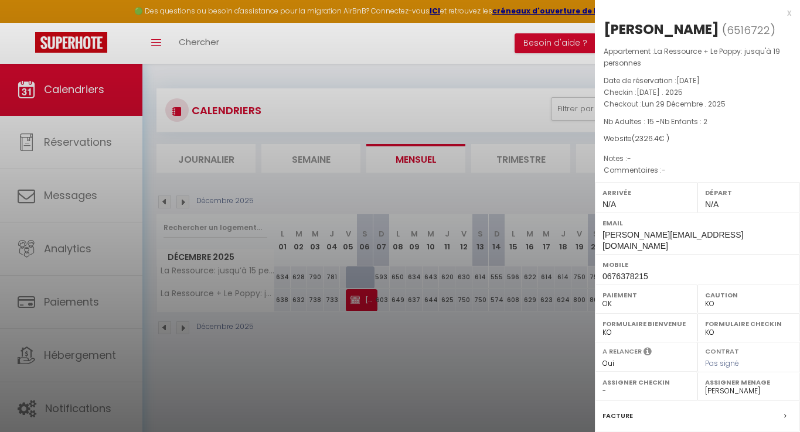
click at [433, 379] on div at bounding box center [400, 216] width 800 height 432
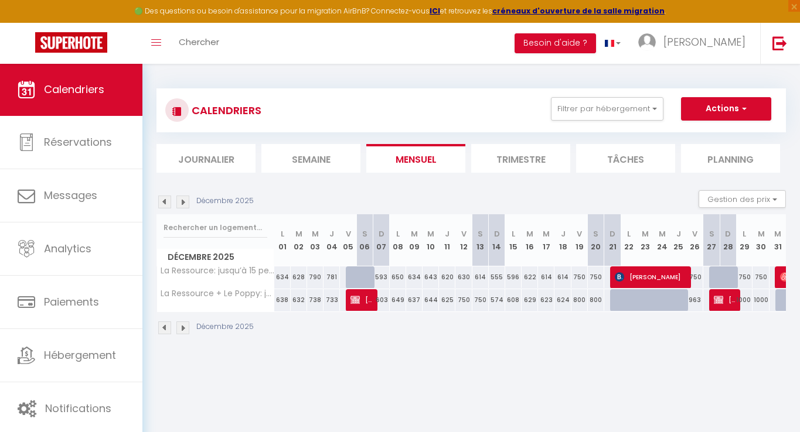
click at [166, 202] on img at bounding box center [164, 202] width 13 height 13
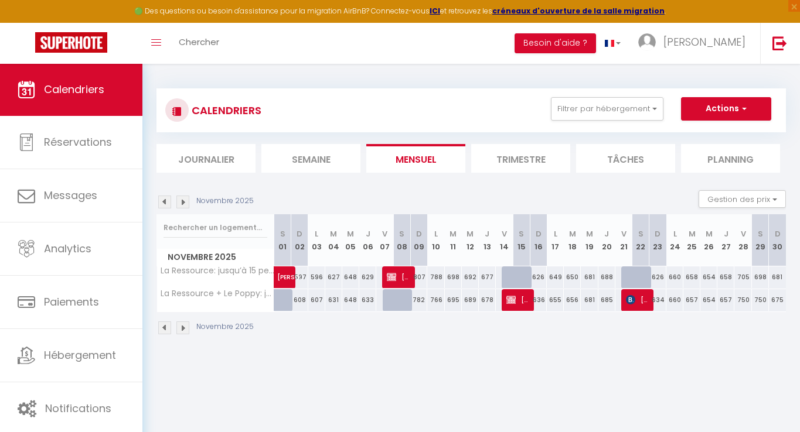
click at [166, 202] on img at bounding box center [164, 202] width 13 height 13
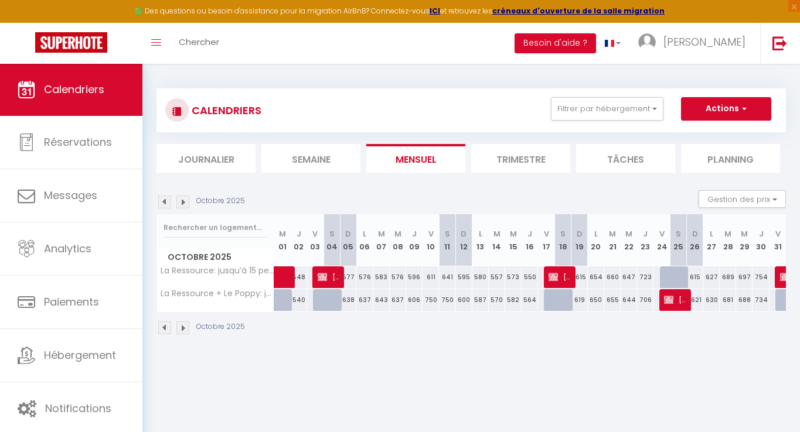
click at [166, 202] on img at bounding box center [164, 202] width 13 height 13
select select "KO"
select select "0"
select select "42706"
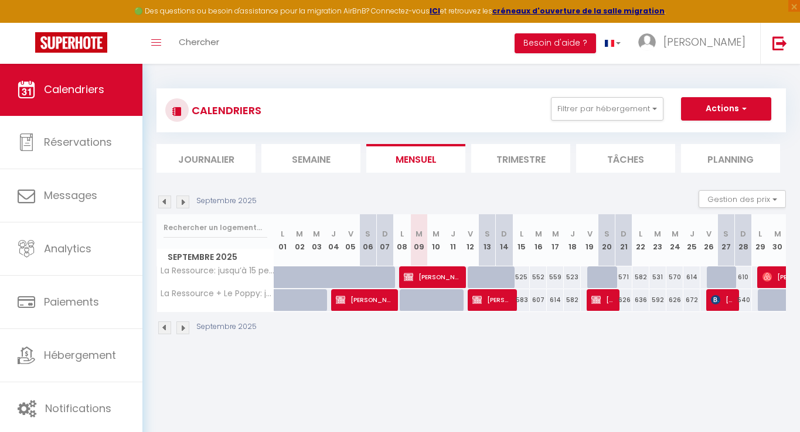
click at [597, 302] on img at bounding box center [595, 299] width 9 height 9
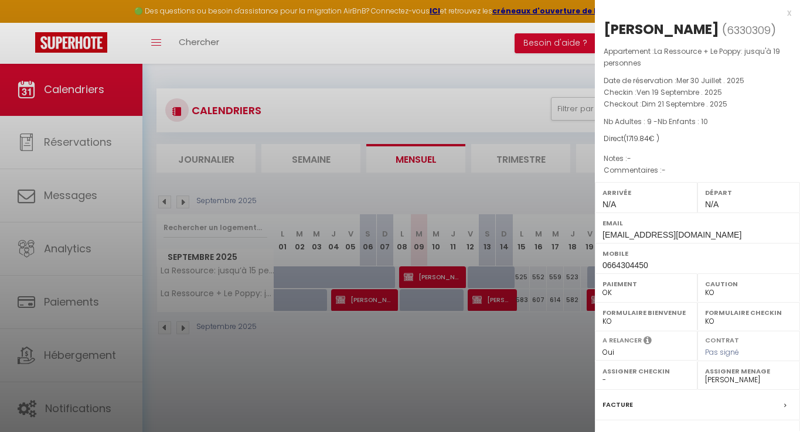
click at [506, 346] on div at bounding box center [400, 216] width 800 height 432
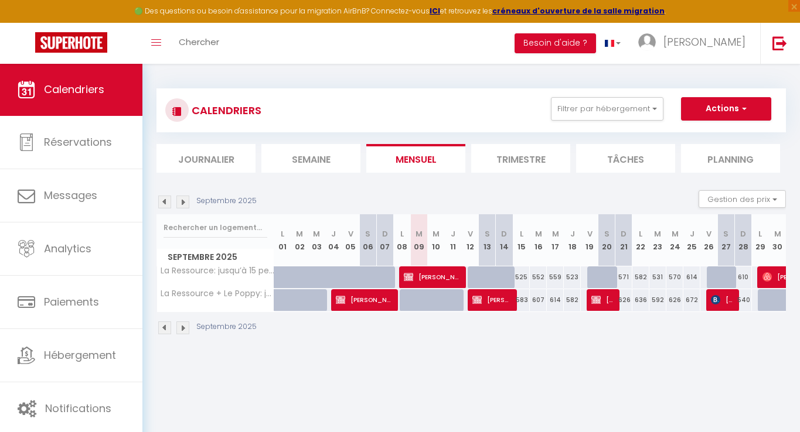
click at [587, 0] on div "🟢 Des questions ou besoin d'assistance pour la migration AirBnB? Connectez-vous…" at bounding box center [400, 11] width 800 height 23
click at [484, 1] on div "🟢 Des questions ou besoin d'assistance pour la migration AirBnB? Connectez-vous…" at bounding box center [400, 11] width 800 height 23
